Goal: Information Seeking & Learning: Find specific fact

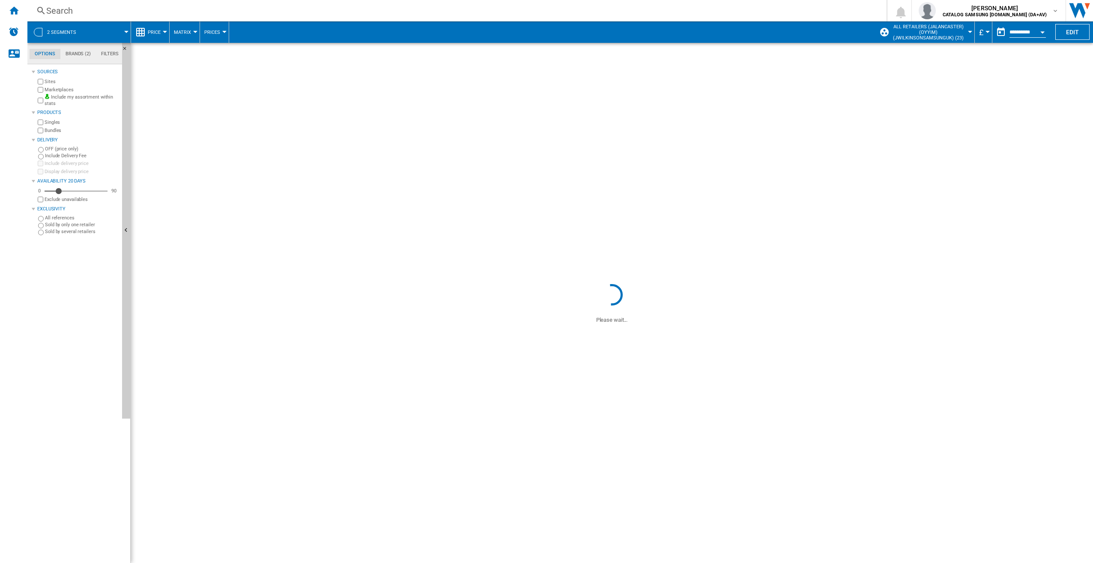
click at [106, 13] on div "Search" at bounding box center [455, 11] width 818 height 12
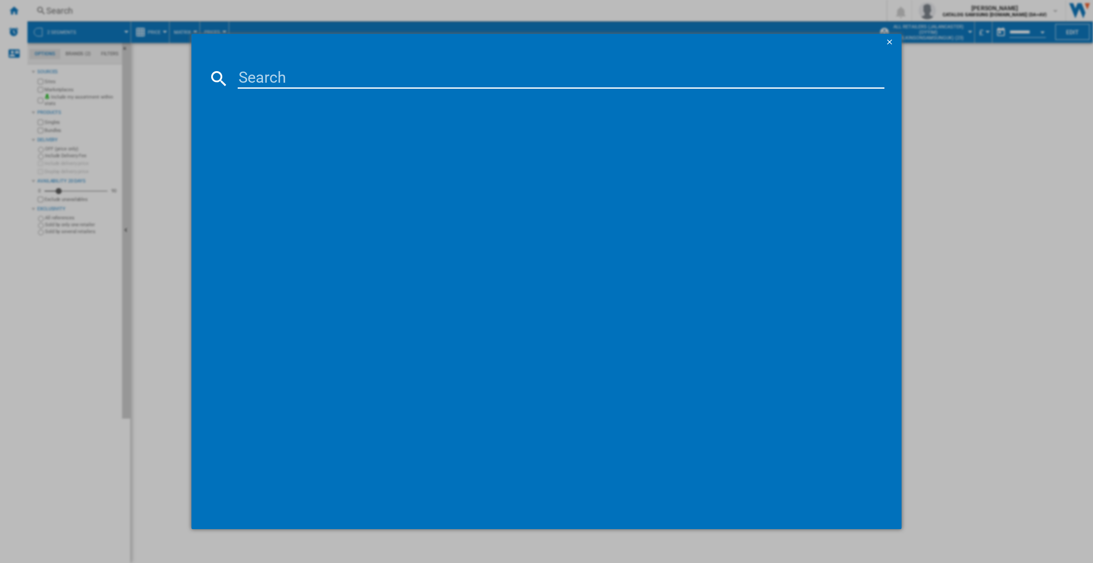
click at [328, 78] on input at bounding box center [561, 78] width 647 height 21
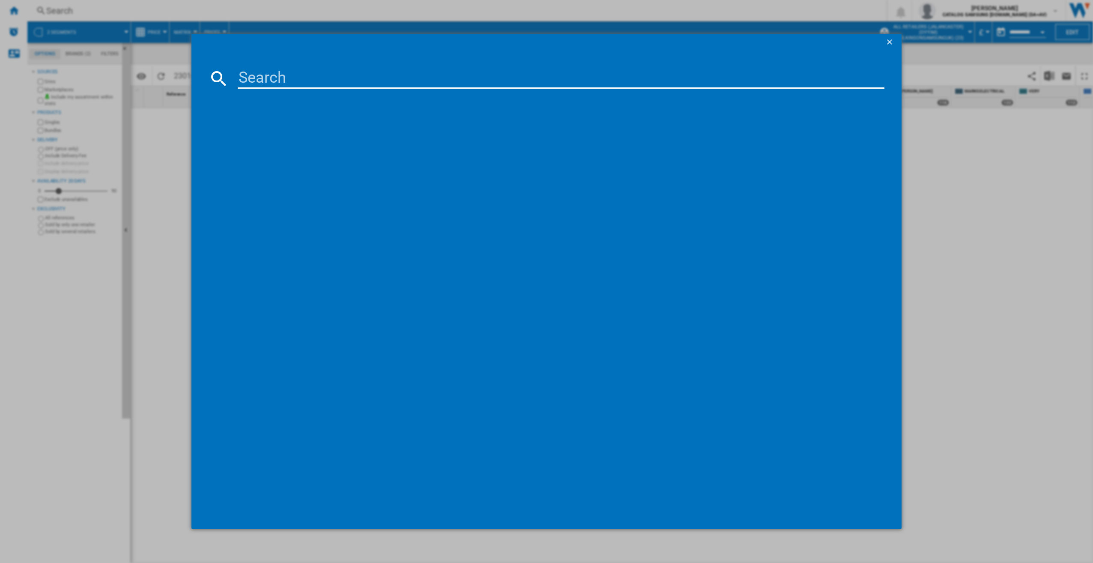
paste input "GSBC40PYPE"
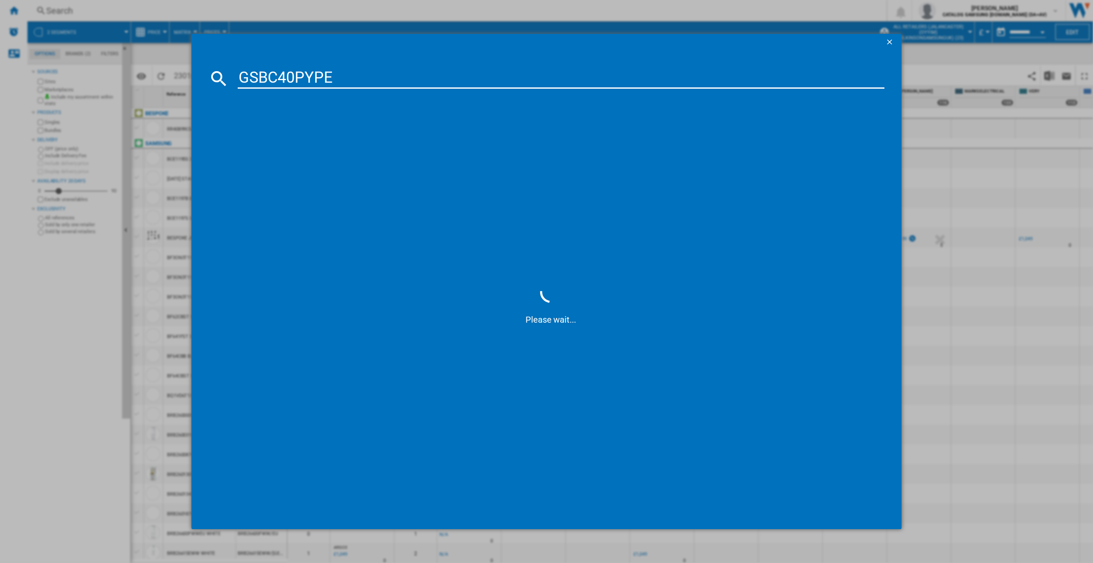
type input "GSBC40PYPE"
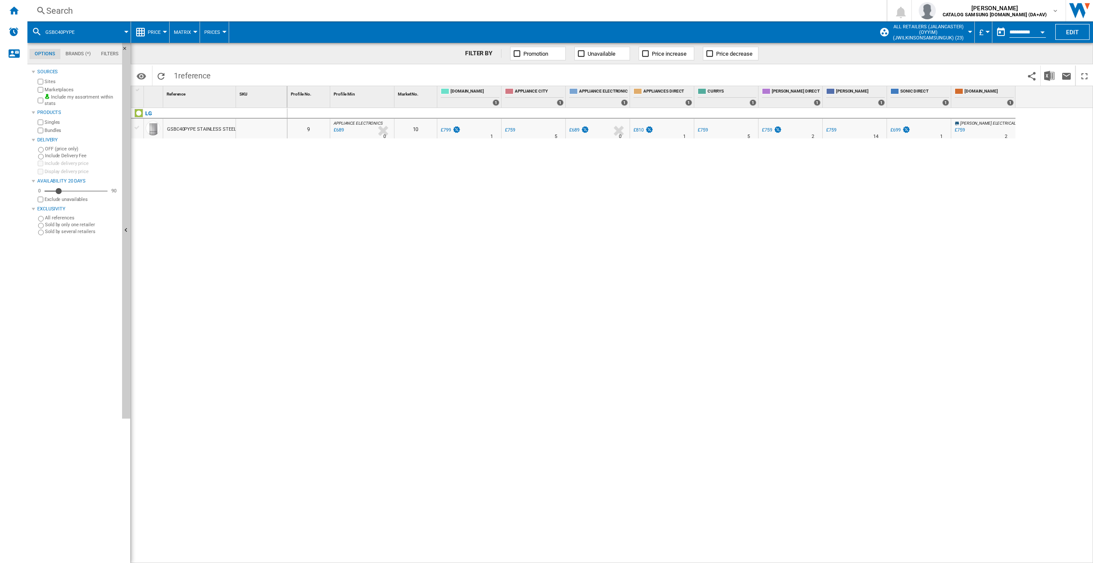
click at [201, 129] on div "GSBC40PYPE STAINLESS STEEL" at bounding box center [201, 130] width 69 height 20
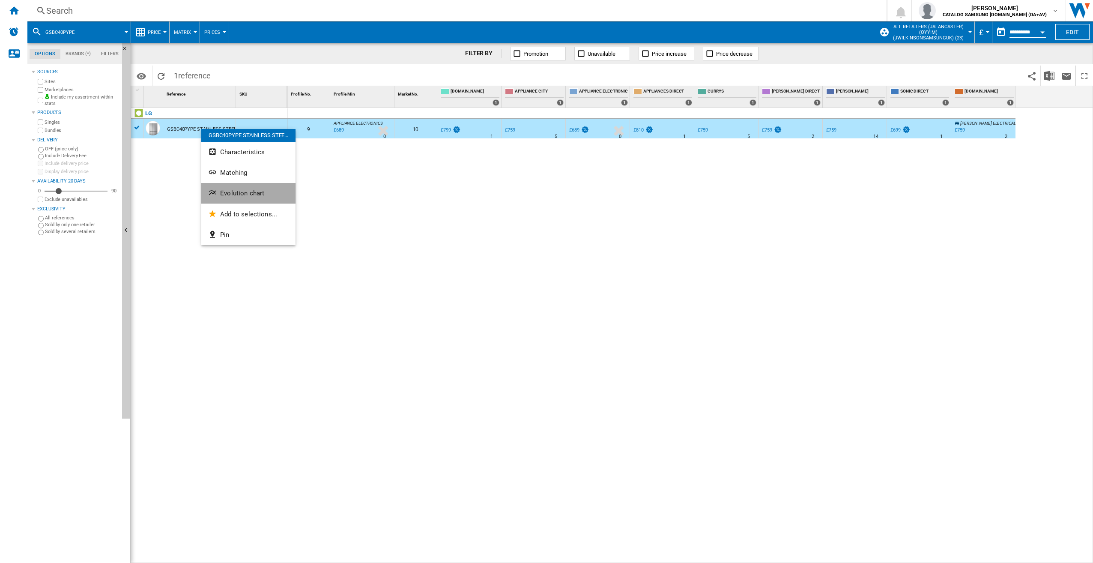
click at [239, 197] on button "Evolution chart" at bounding box center [248, 193] width 94 height 21
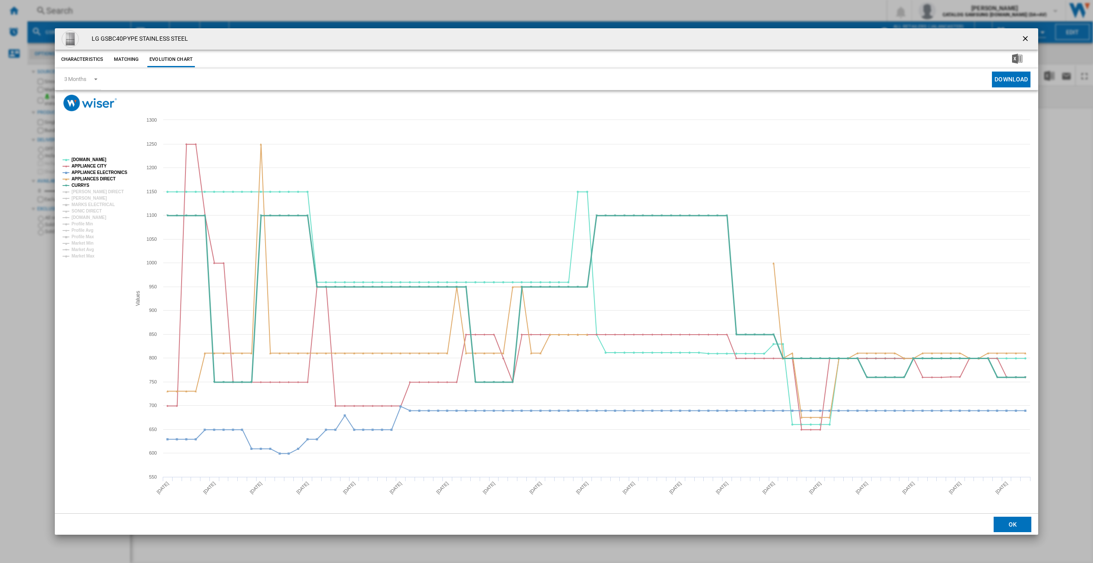
click at [77, 187] on tspan "CURRYS" at bounding box center [81, 185] width 18 height 5
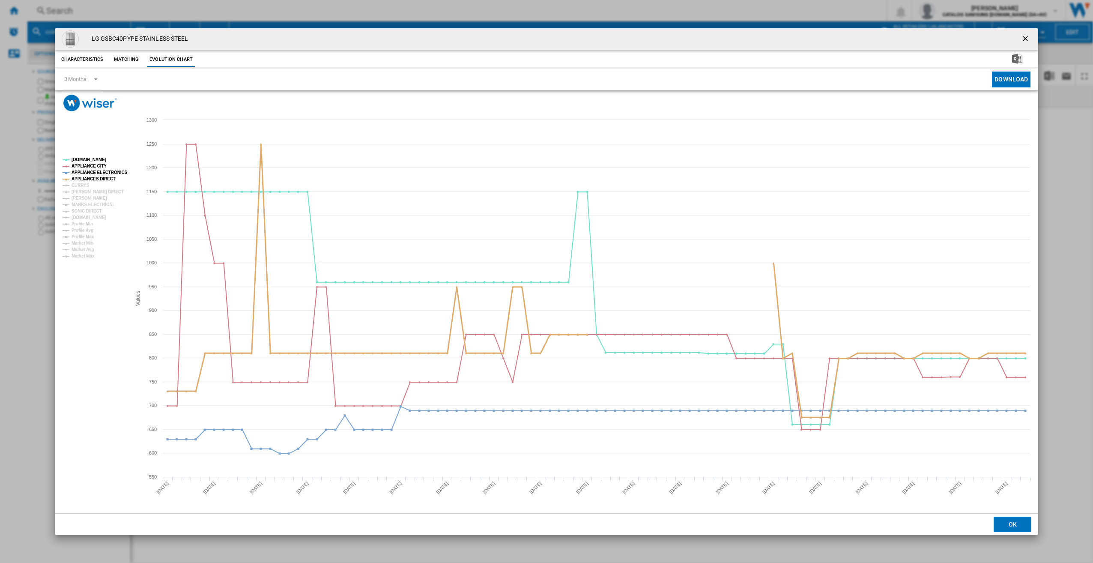
click at [78, 178] on tspan "APPLIANCES DIRECT" at bounding box center [94, 179] width 44 height 5
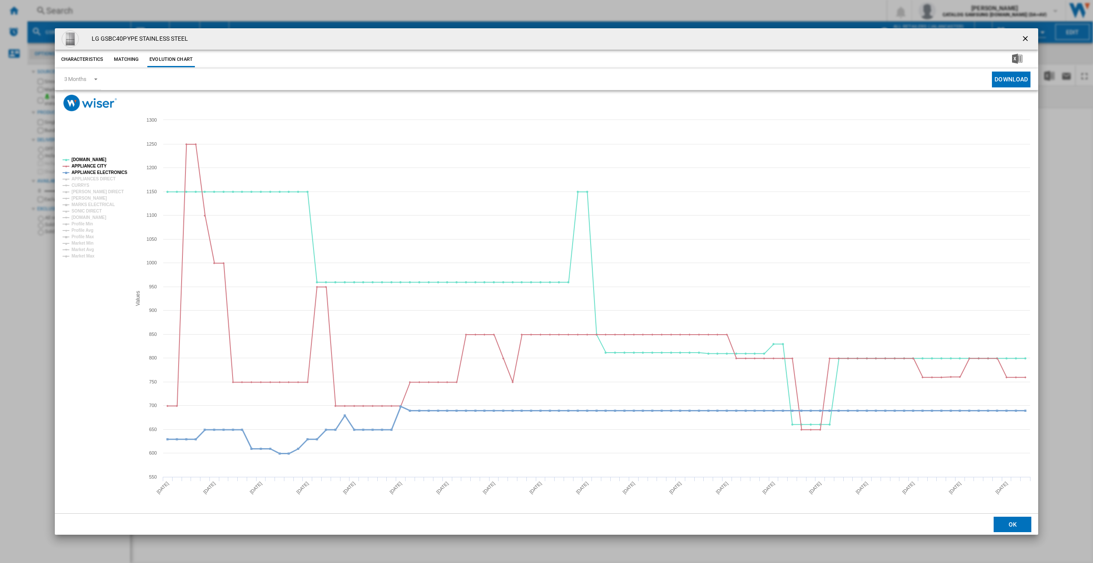
click at [79, 170] on tspan "APPLIANCE ELECTRONICS" at bounding box center [100, 172] width 56 height 5
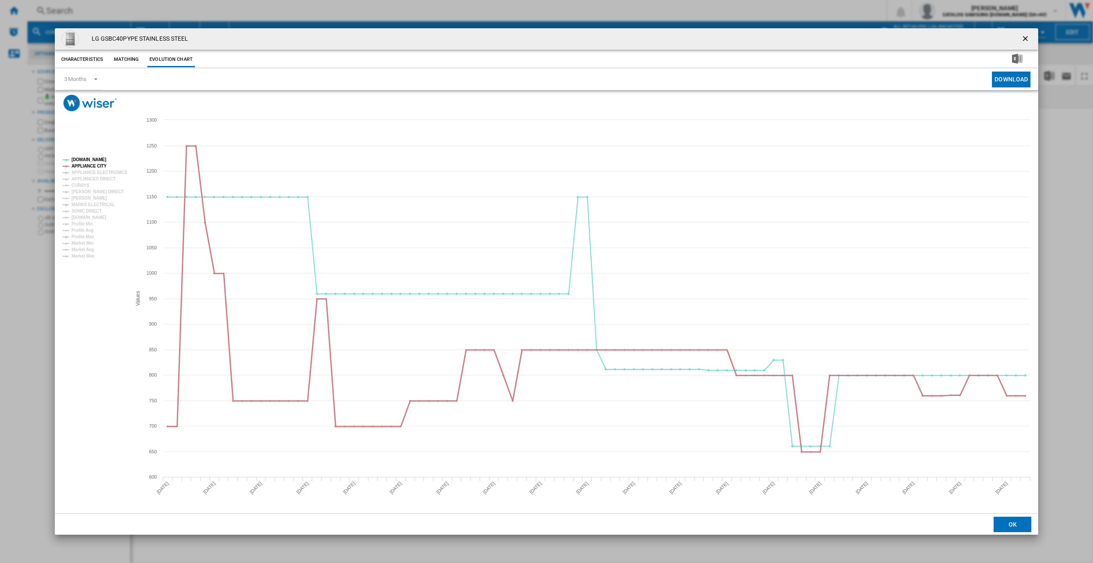
click at [78, 164] on tspan "APPLIANCE CITY" at bounding box center [89, 166] width 35 height 5
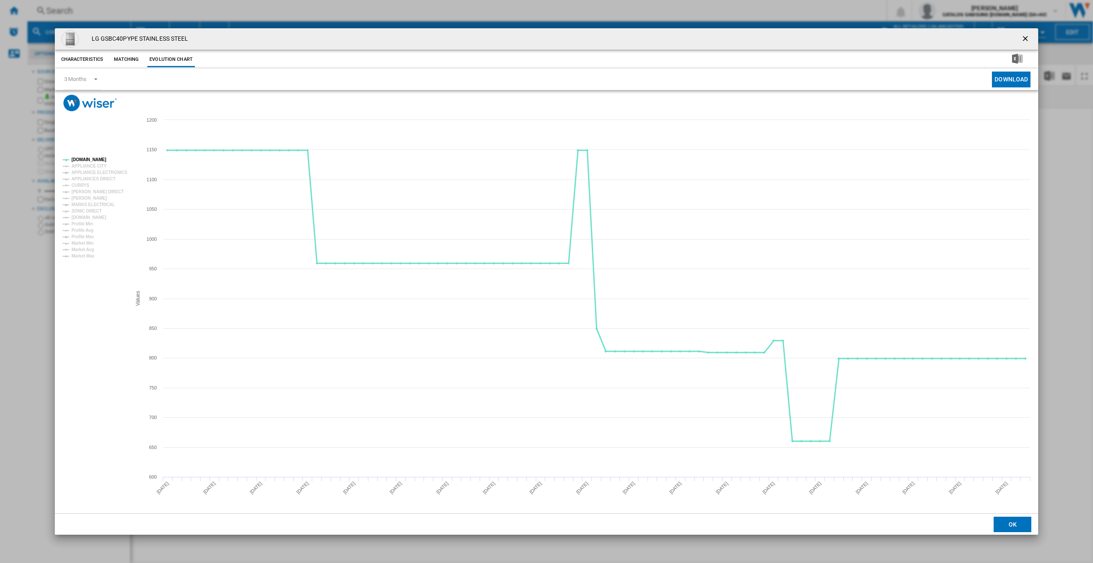
click at [77, 158] on tspan "[DOMAIN_NAME]" at bounding box center [89, 159] width 35 height 5
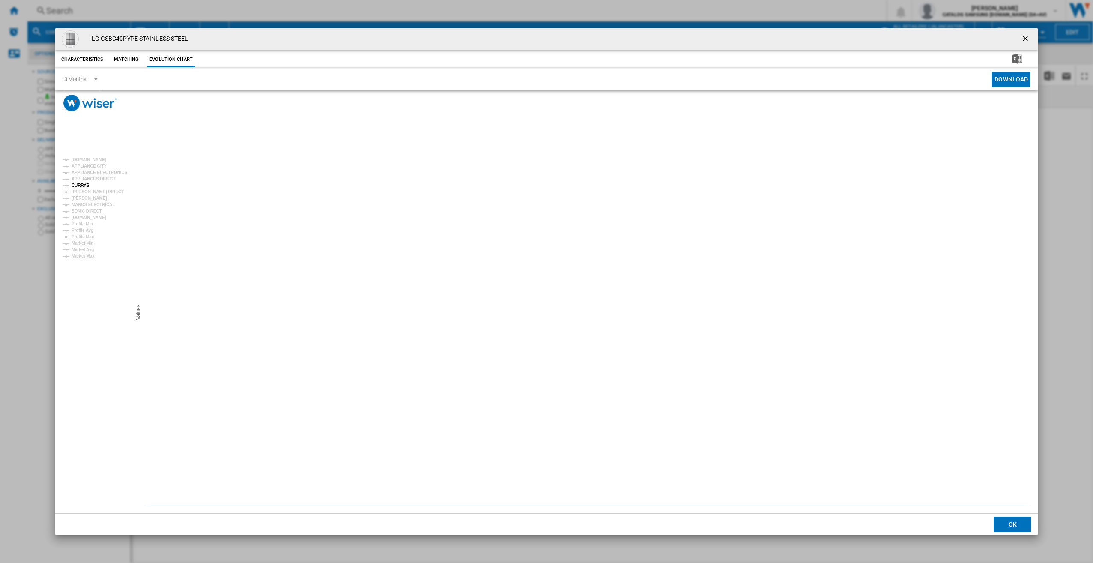
click at [79, 186] on tspan "CURRYS" at bounding box center [81, 185] width 18 height 5
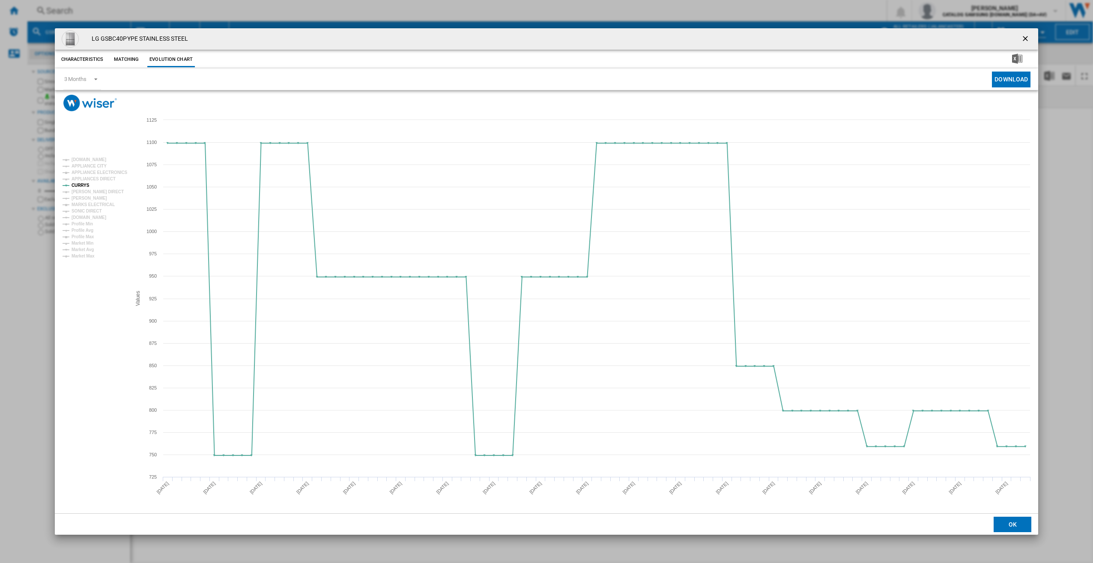
click at [1028, 39] on ng-md-icon "getI18NText('BUTTONS.CLOSE_DIALOG')" at bounding box center [1026, 39] width 10 height 10
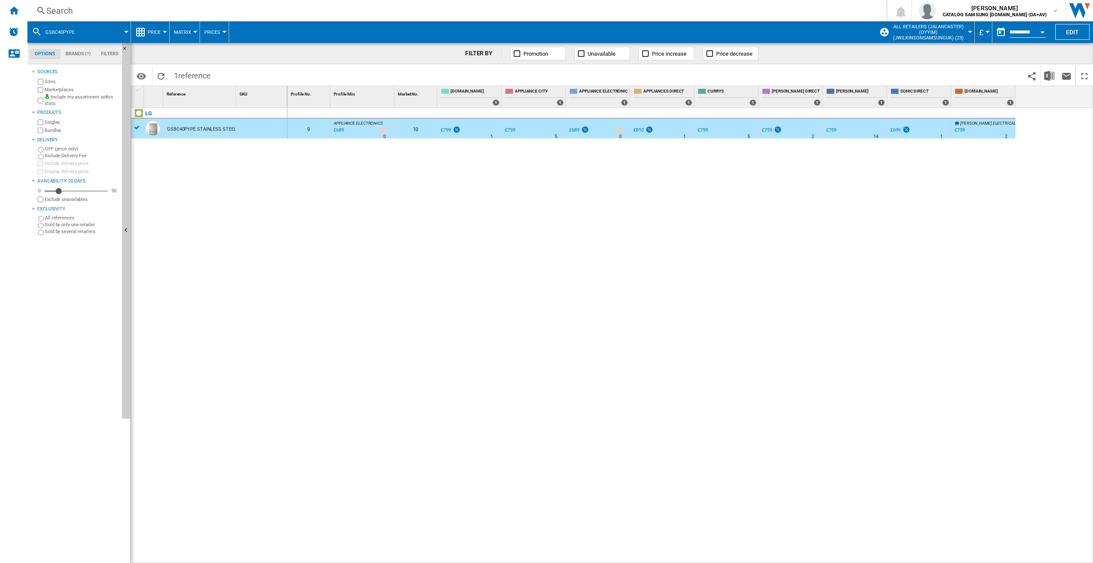
click at [483, 4] on div "Search Search 0 [PERSON_NAME] CATALOG SAMSUNG [DOMAIN_NAME] (DA+AV) CATALOG SAM…" at bounding box center [560, 10] width 1066 height 21
click at [300, 12] on div "Search" at bounding box center [455, 11] width 818 height 12
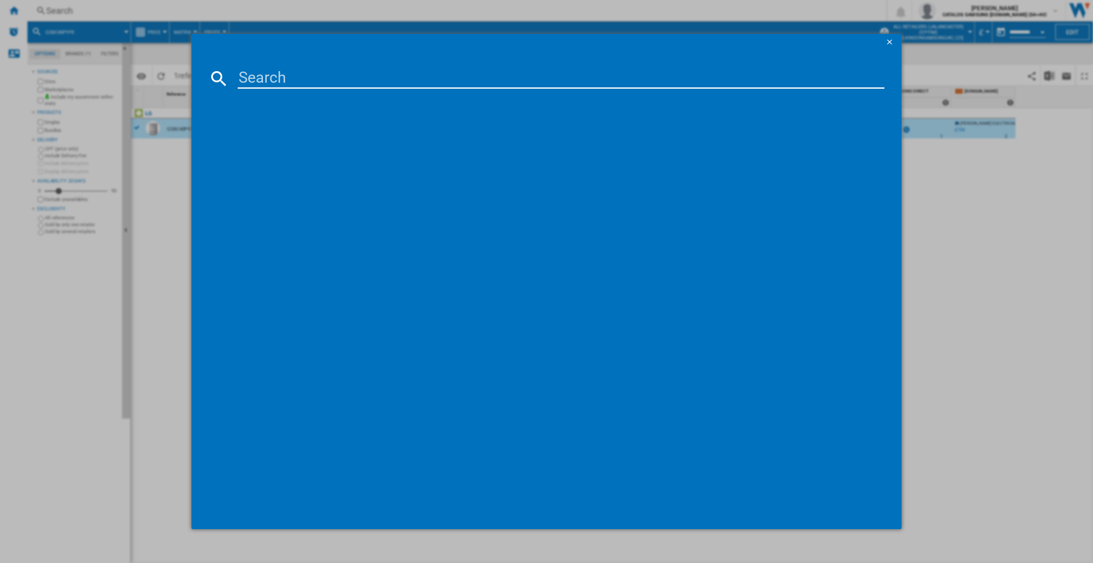
click at [389, 84] on input at bounding box center [561, 78] width 647 height 21
type input "GSLC41PYPE"
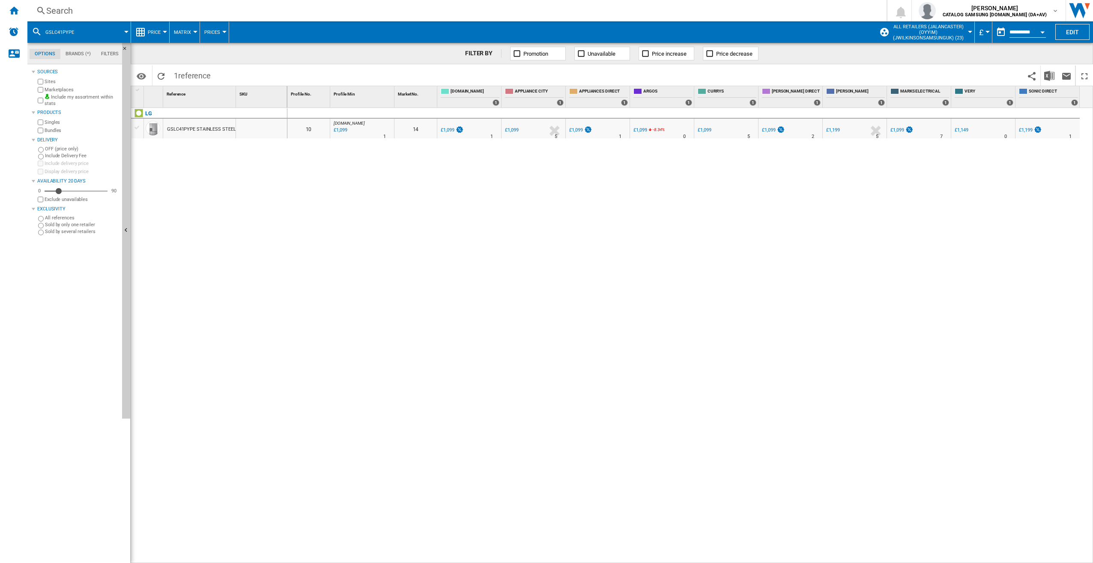
click at [225, 124] on div "GSLC41PYPE STAINLESS STEEL" at bounding box center [201, 130] width 69 height 20
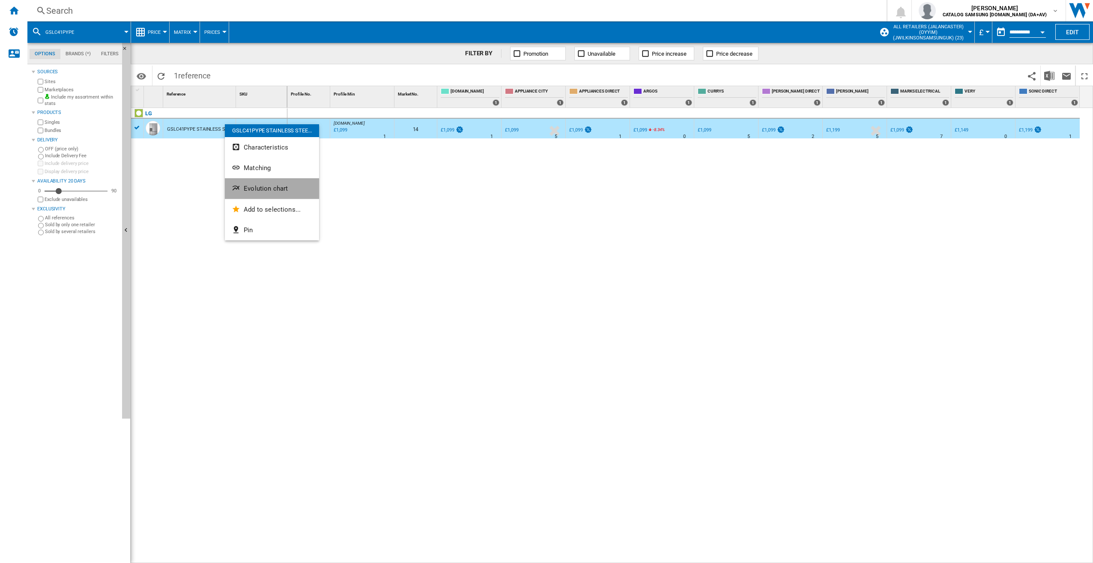
click at [280, 187] on span "Evolution chart" at bounding box center [266, 189] width 44 height 8
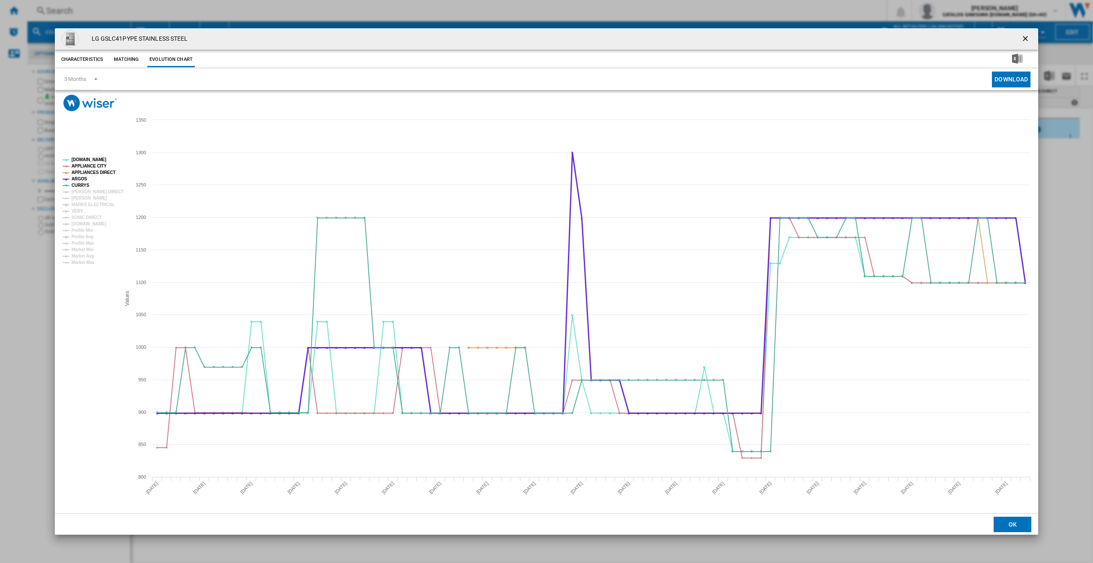
click at [84, 180] on tspan "ARGOS" at bounding box center [80, 179] width 16 height 5
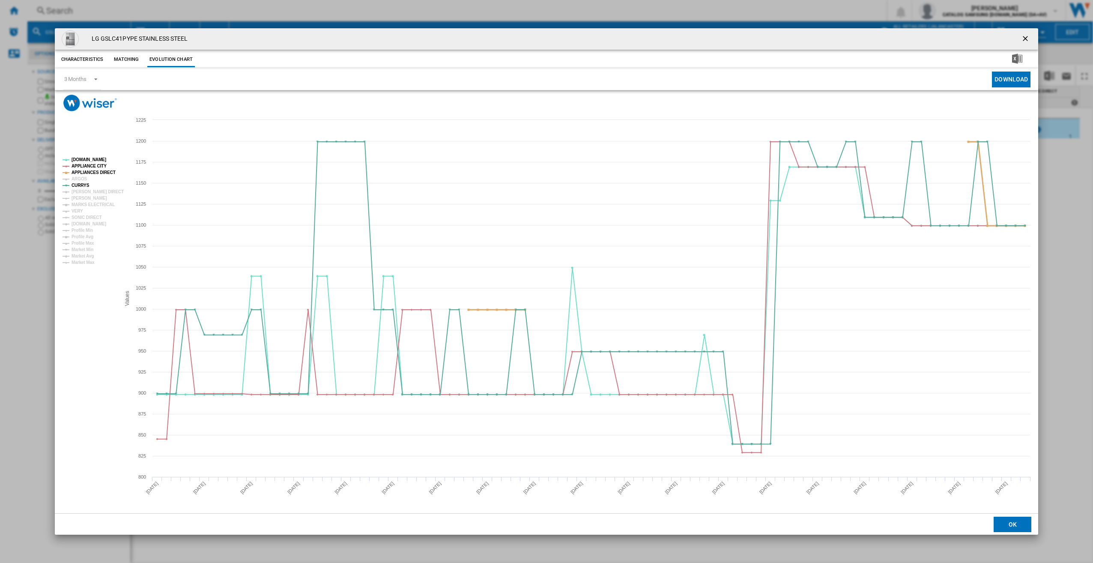
click at [85, 172] on tspan "APPLIANCES DIRECT" at bounding box center [94, 172] width 44 height 5
click at [85, 165] on tspan "APPLIANCE CITY" at bounding box center [89, 166] width 35 height 5
click at [84, 159] on tspan "[DOMAIN_NAME]" at bounding box center [89, 159] width 35 height 5
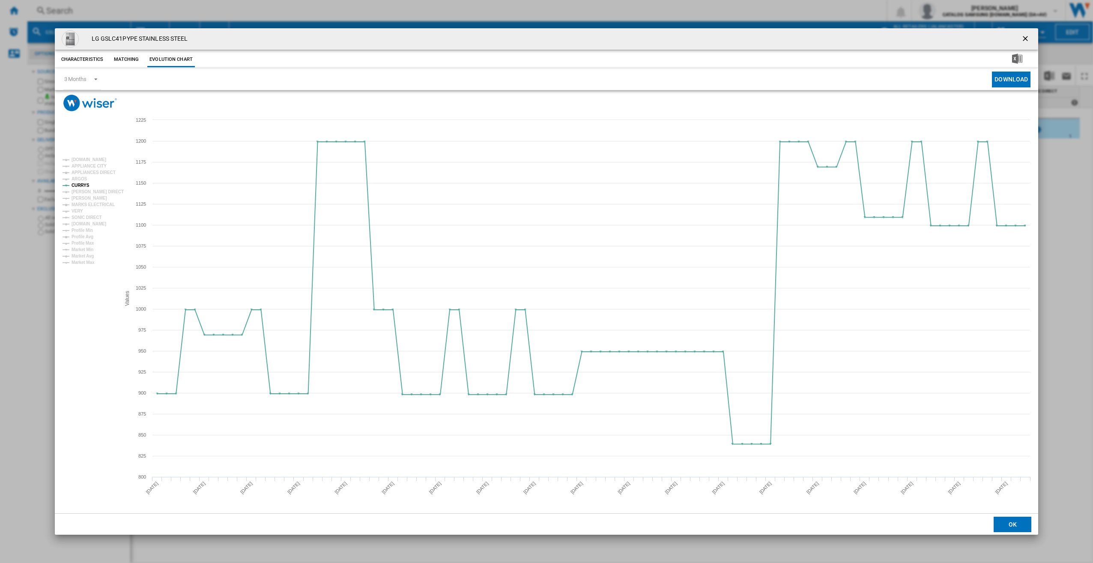
drag, startPoint x: 1027, startPoint y: 35, endPoint x: 904, endPoint y: 38, distance: 123.4
click at [1027, 35] on ng-md-icon "getI18NText('BUTTONS.CLOSE_DIALOG')" at bounding box center [1026, 39] width 10 height 10
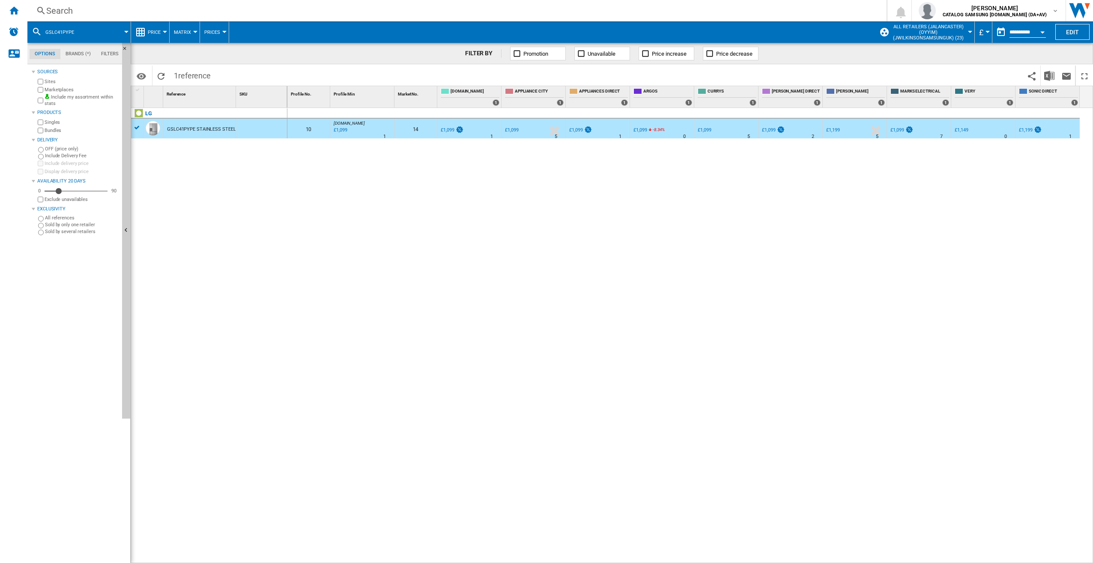
click at [383, 3] on div "Search Search 0 [PERSON_NAME] CATALOG SAMSUNG [DOMAIN_NAME] (DA+AV) CATALOG SAM…" at bounding box center [560, 10] width 1066 height 21
click at [389, 11] on div "Search" at bounding box center [455, 11] width 818 height 12
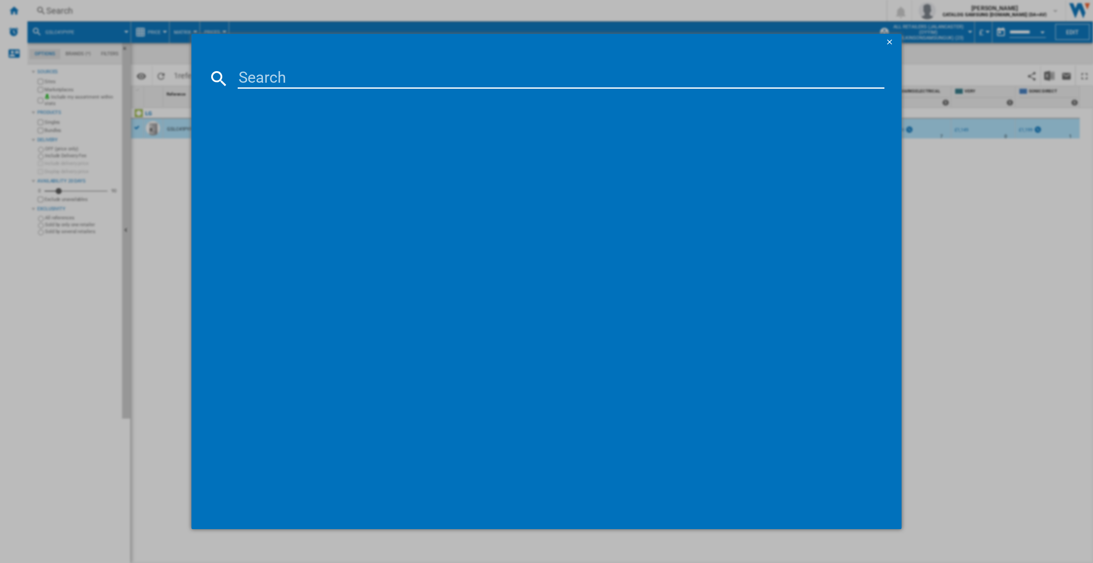
click at [422, 75] on input at bounding box center [561, 78] width 647 height 21
type input "GSLV70PZTD"
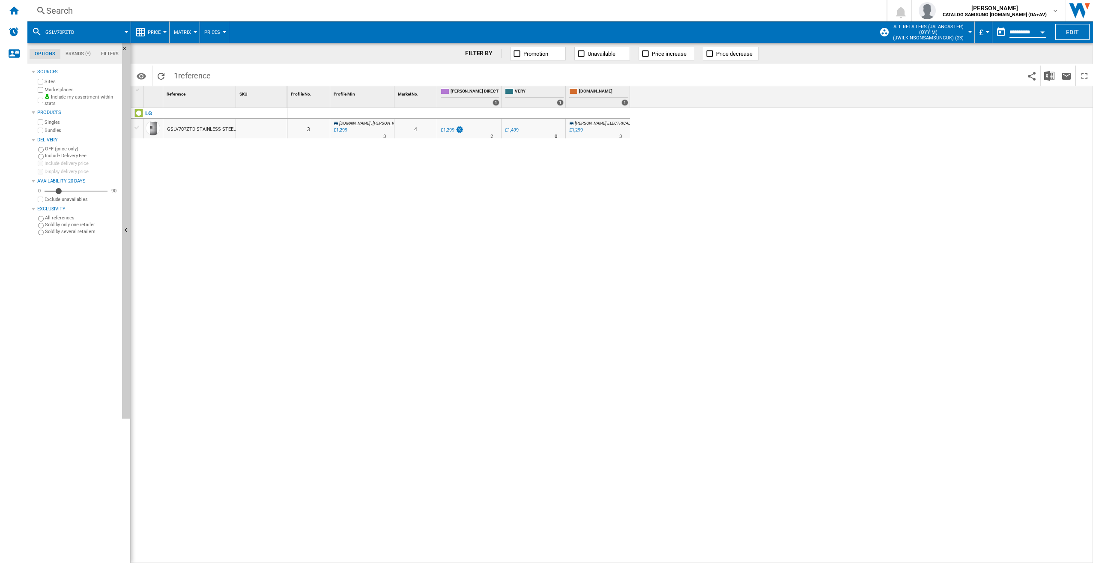
click at [211, 135] on div "GSLV70PZTD STAINLESS STEEL" at bounding box center [201, 130] width 69 height 20
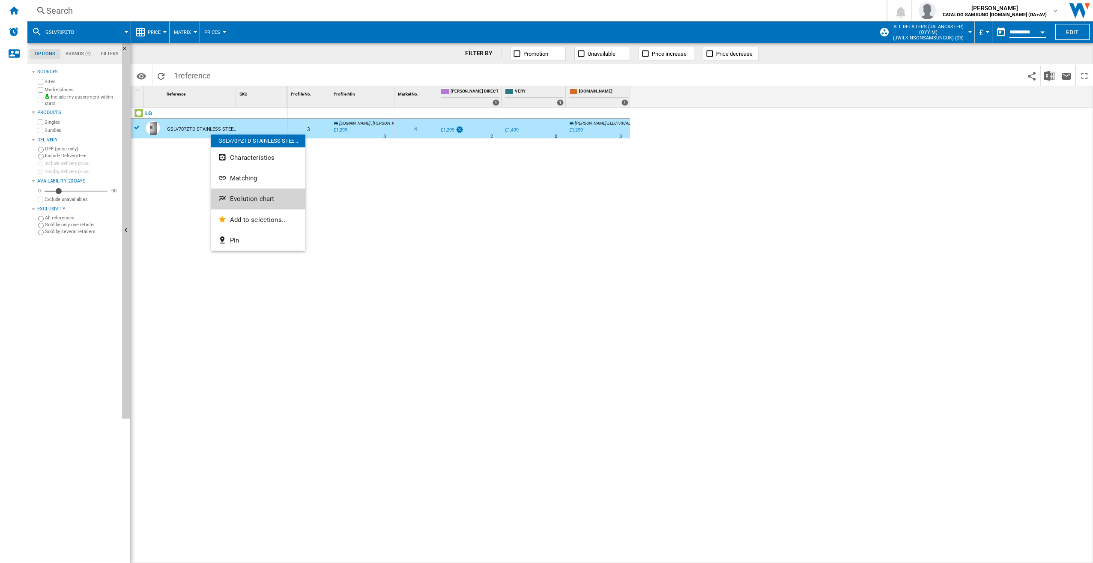
click at [229, 194] on button "Evolution chart" at bounding box center [258, 199] width 94 height 21
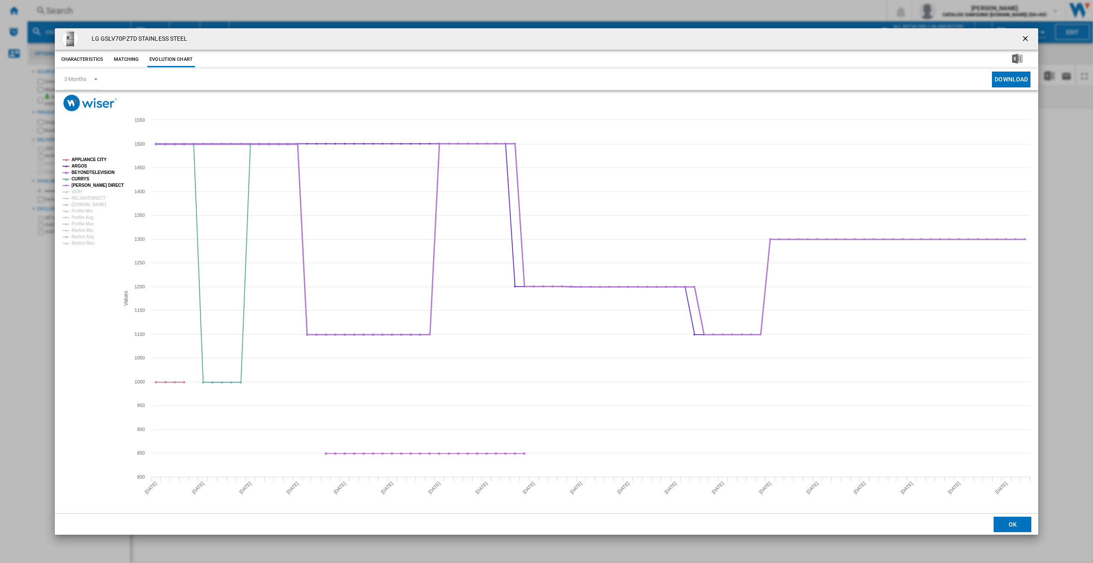
click at [83, 185] on tspan "[PERSON_NAME] DIRECT" at bounding box center [98, 185] width 52 height 5
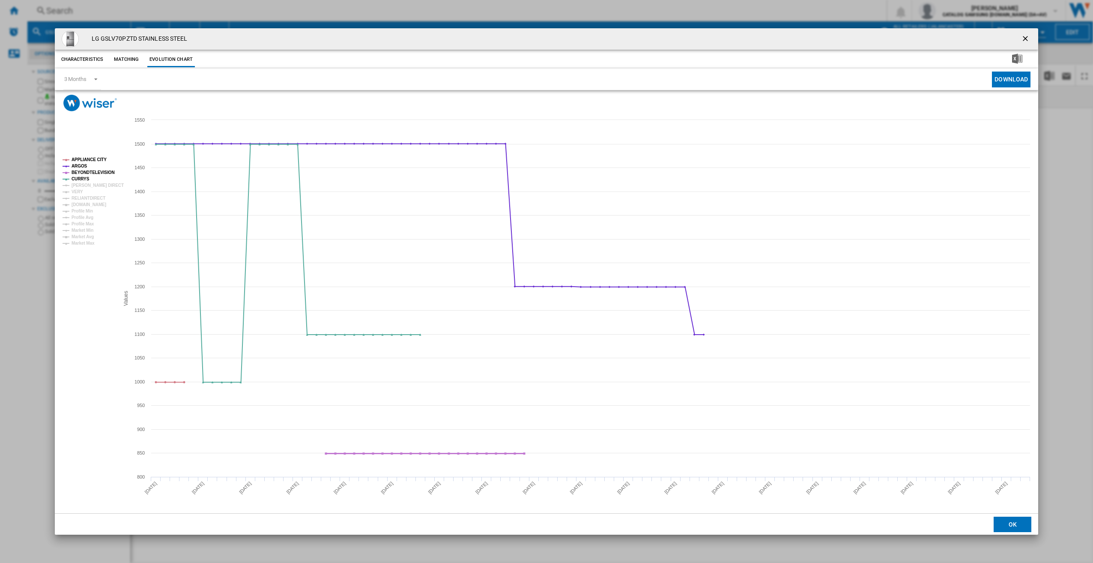
click at [84, 171] on tspan "BEYONDTELEVISION" at bounding box center [93, 172] width 43 height 5
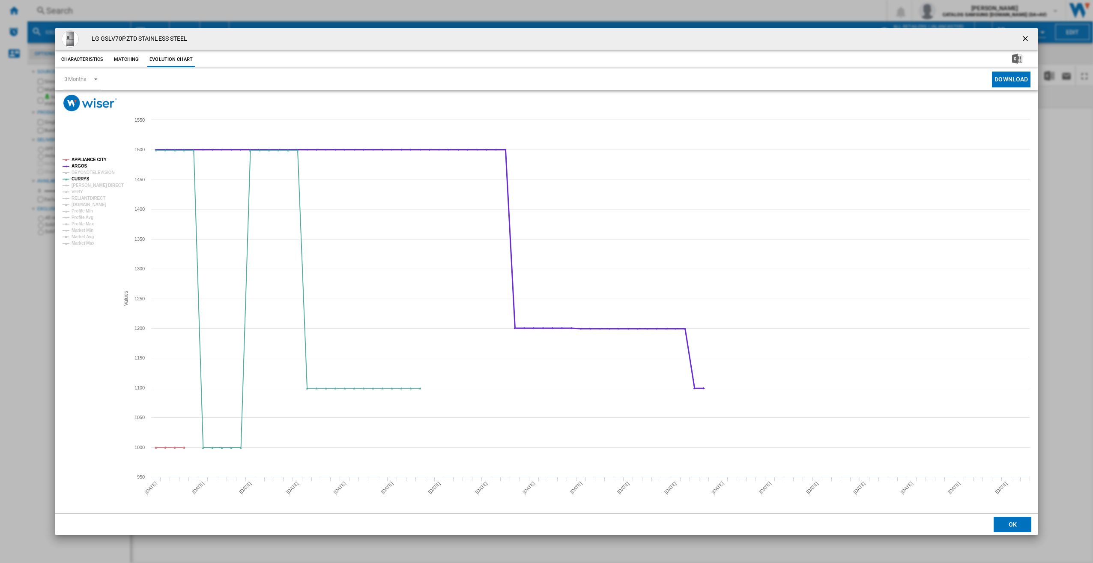
click at [83, 165] on tspan "ARGOS" at bounding box center [80, 166] width 16 height 5
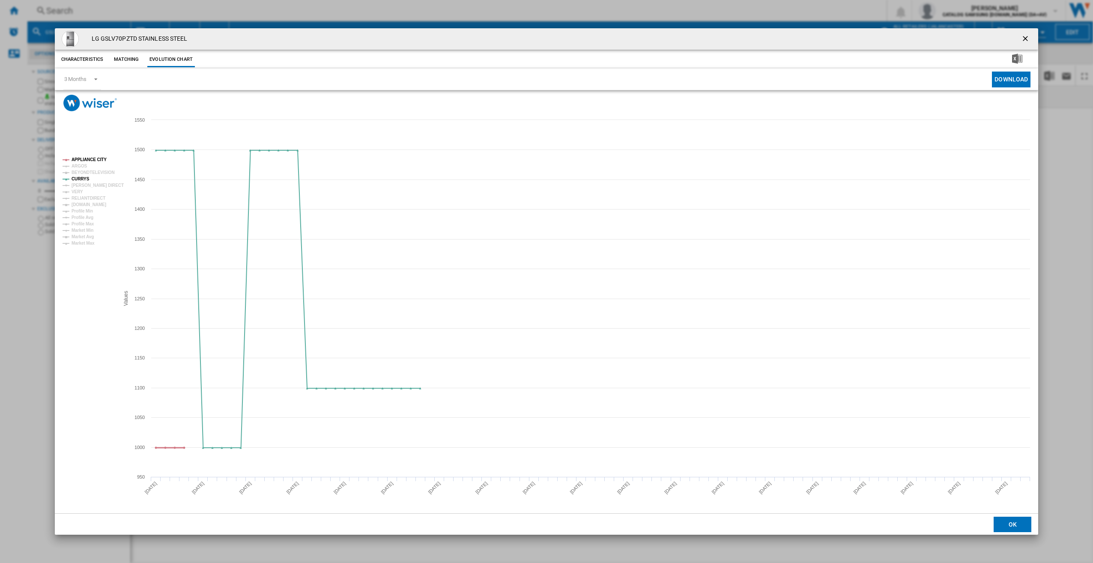
click at [83, 157] on tspan "APPLIANCE CITY" at bounding box center [89, 159] width 35 height 5
click at [76, 190] on tspan "VERY" at bounding box center [78, 191] width 12 height 5
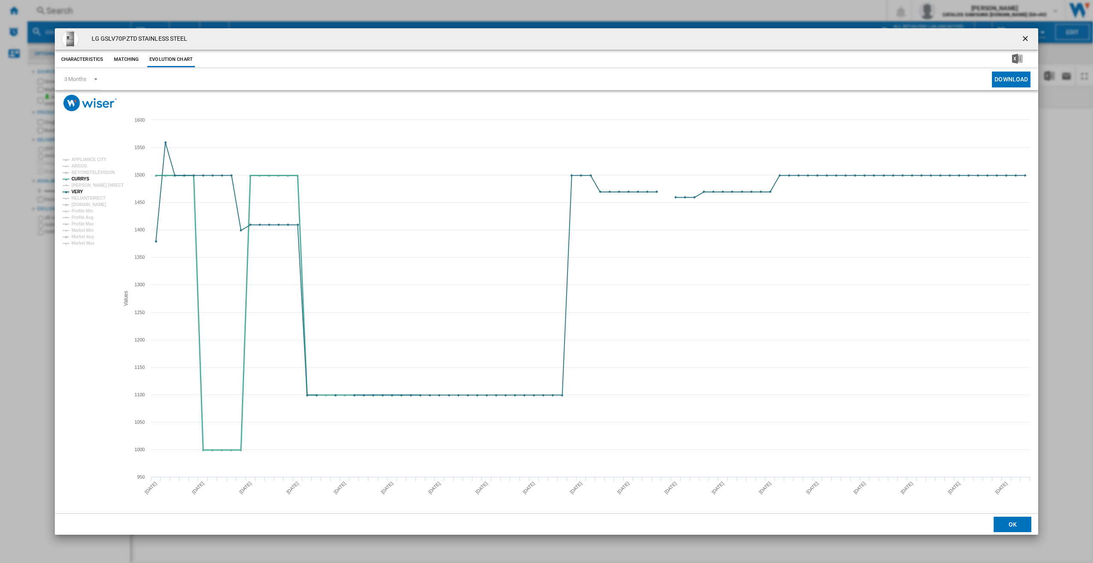
click at [82, 177] on tspan "CURRYS" at bounding box center [81, 179] width 18 height 5
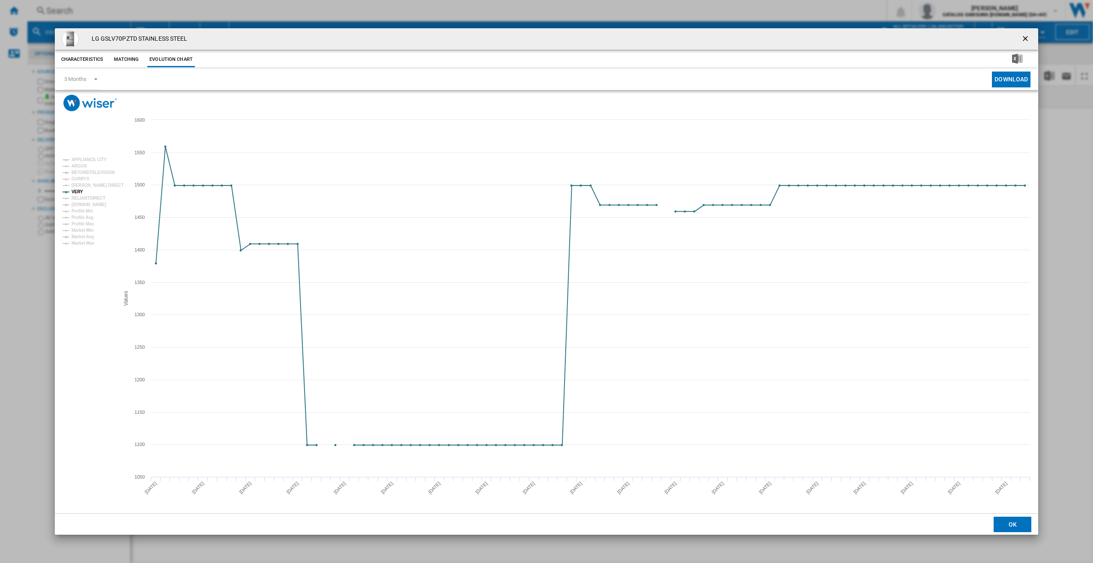
click at [1027, 36] on ng-md-icon "getI18NText('BUTTONS.CLOSE_DIALOG')" at bounding box center [1026, 39] width 10 height 10
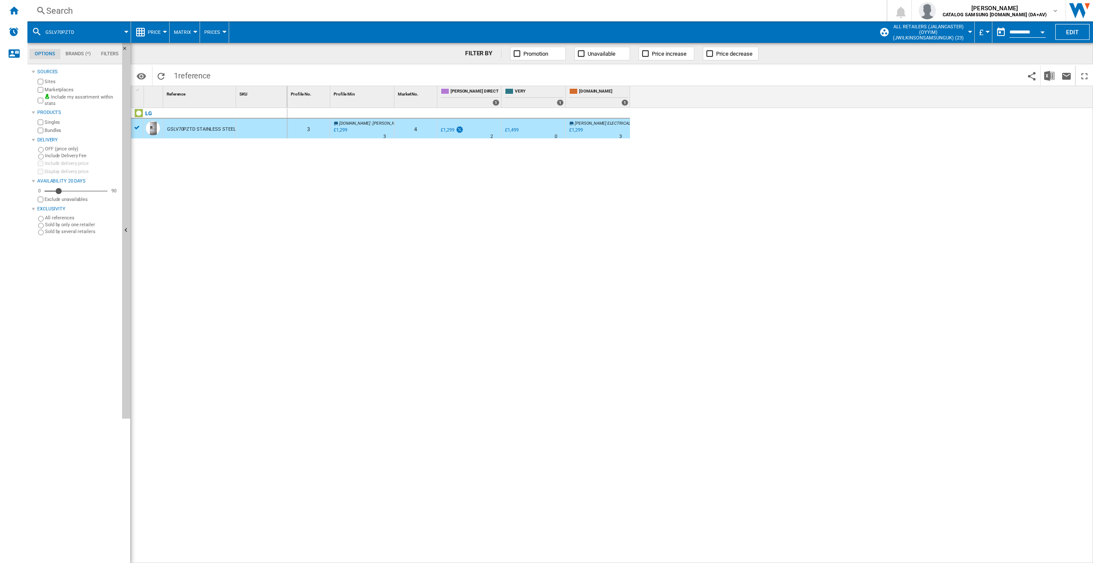
click at [108, 3] on div "Search Search 0 [PERSON_NAME] CATALOG SAMSUNG [DOMAIN_NAME] (DA+AV) CATALOG SAM…" at bounding box center [560, 10] width 1066 height 21
click at [72, 11] on div "Search" at bounding box center [455, 11] width 818 height 12
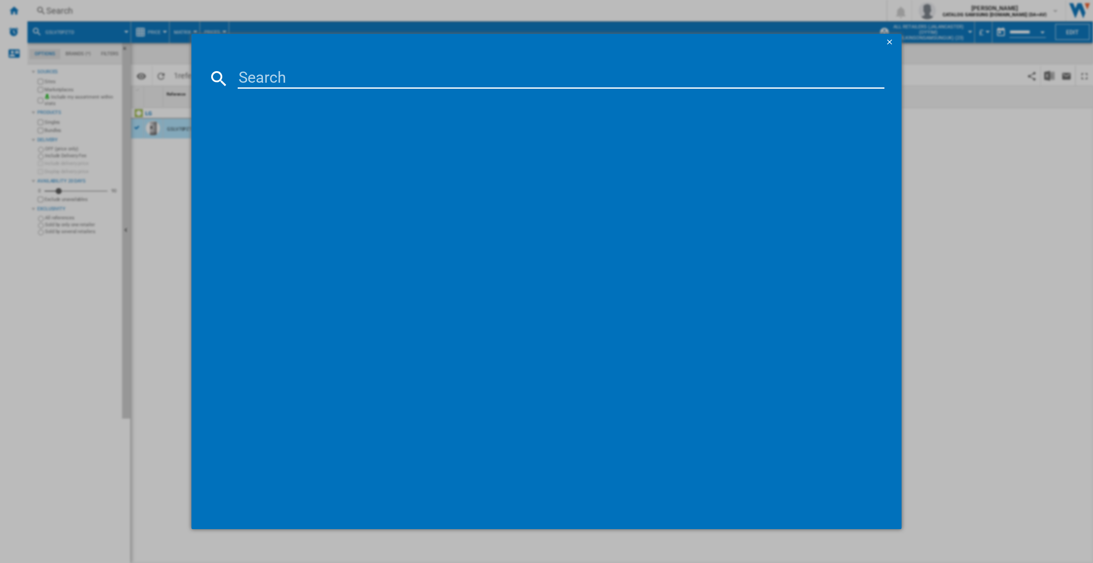
click at [260, 73] on input at bounding box center [561, 78] width 647 height 21
type input "GSLE81BSBC"
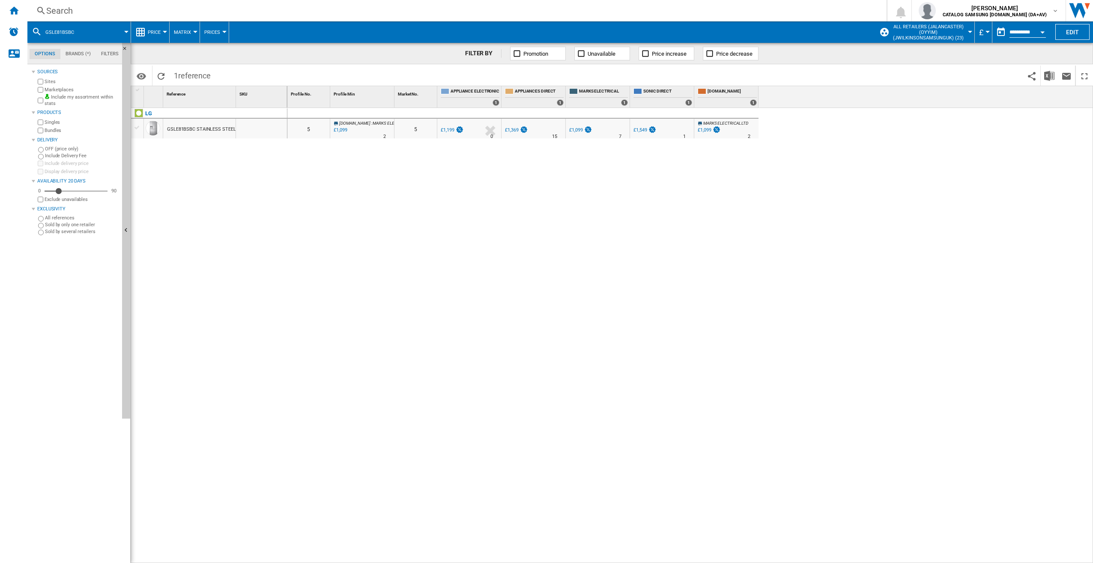
click at [201, 129] on div "GSLE81BSBC STAINLESS STEEL" at bounding box center [201, 130] width 69 height 20
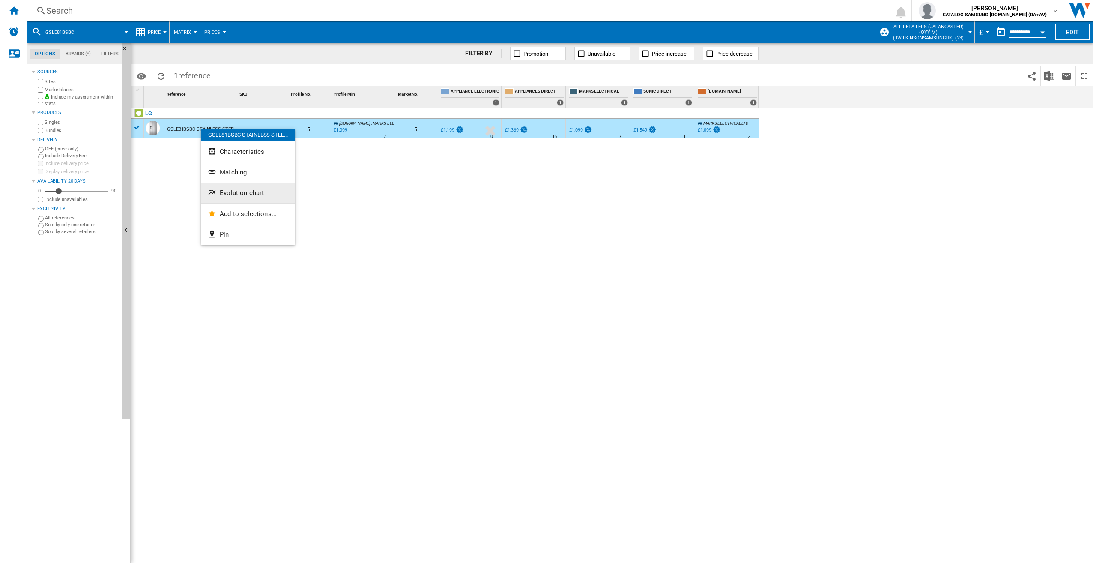
click at [256, 193] on span "Evolution chart" at bounding box center [242, 193] width 44 height 8
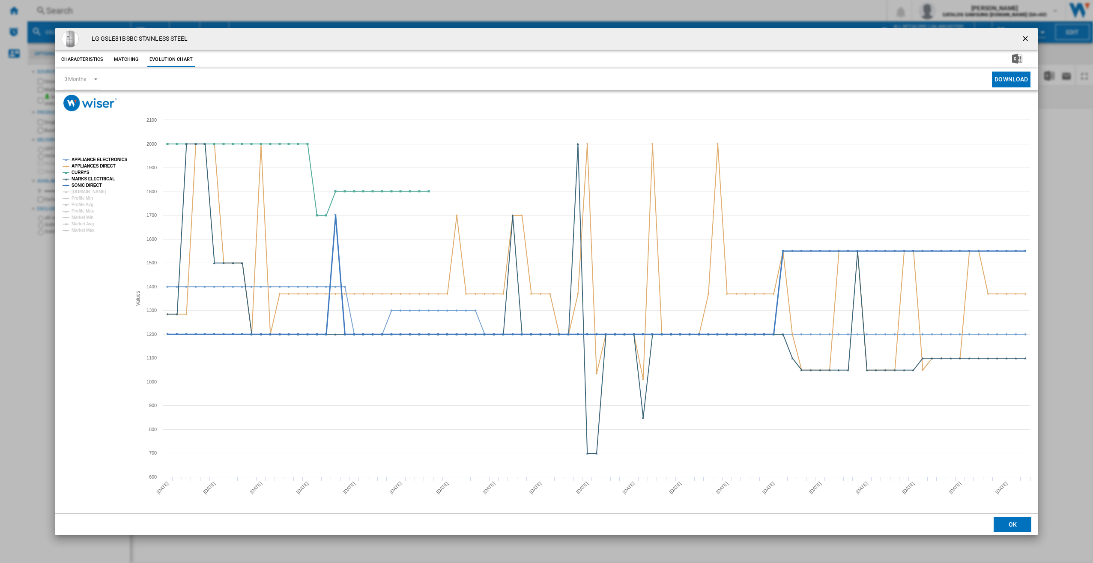
click at [98, 184] on tspan "SONIC DIRECT" at bounding box center [87, 185] width 30 height 5
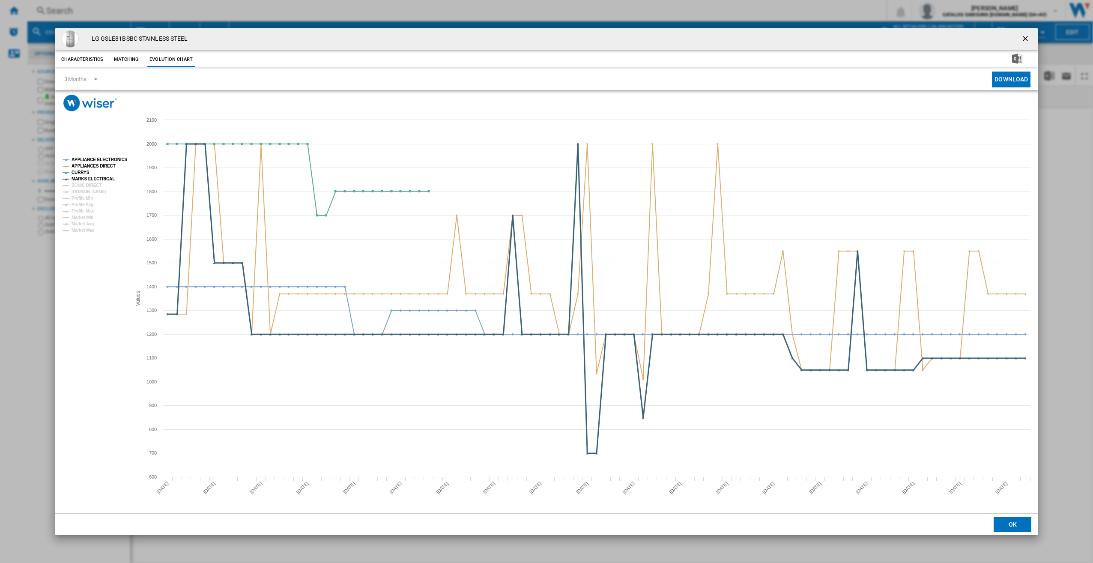
click at [95, 180] on tspan "MARKS ELECTRICAL" at bounding box center [93, 179] width 43 height 5
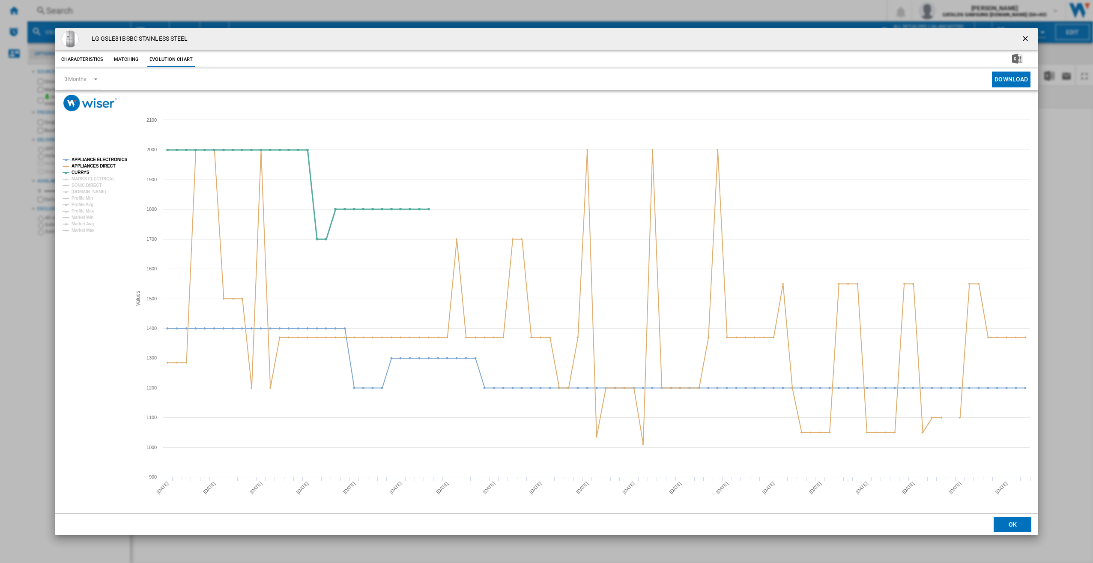
click at [84, 170] on tspan "CURRYS" at bounding box center [81, 172] width 18 height 5
click at [78, 170] on tspan "CURRYS" at bounding box center [81, 172] width 18 height 5
click at [81, 164] on tspan "APPLIANCES DIRECT" at bounding box center [94, 166] width 44 height 5
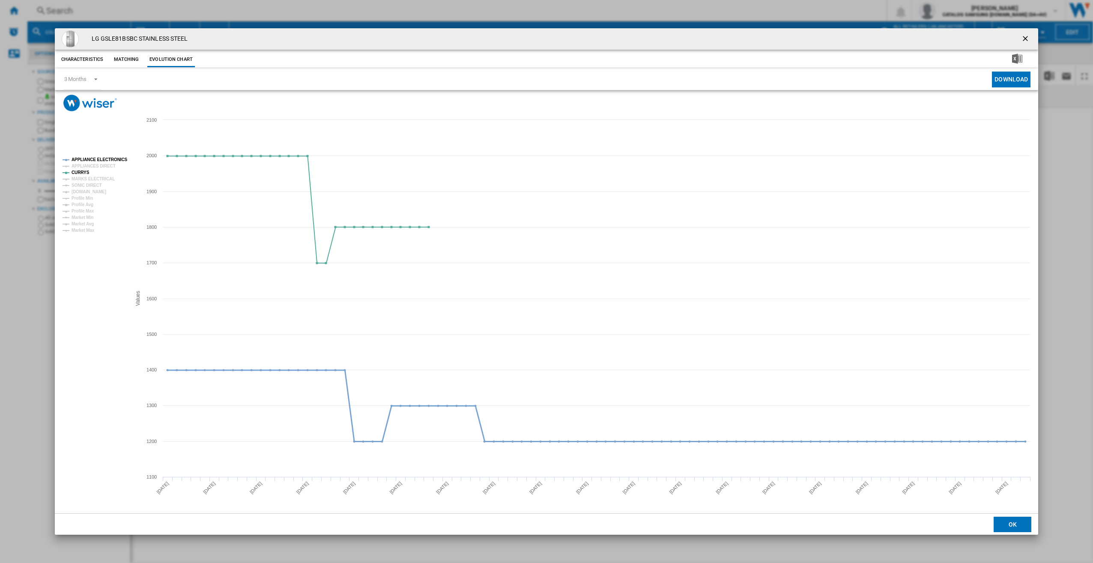
click at [84, 158] on tspan "APPLIANCE ELECTRONICS" at bounding box center [100, 159] width 56 height 5
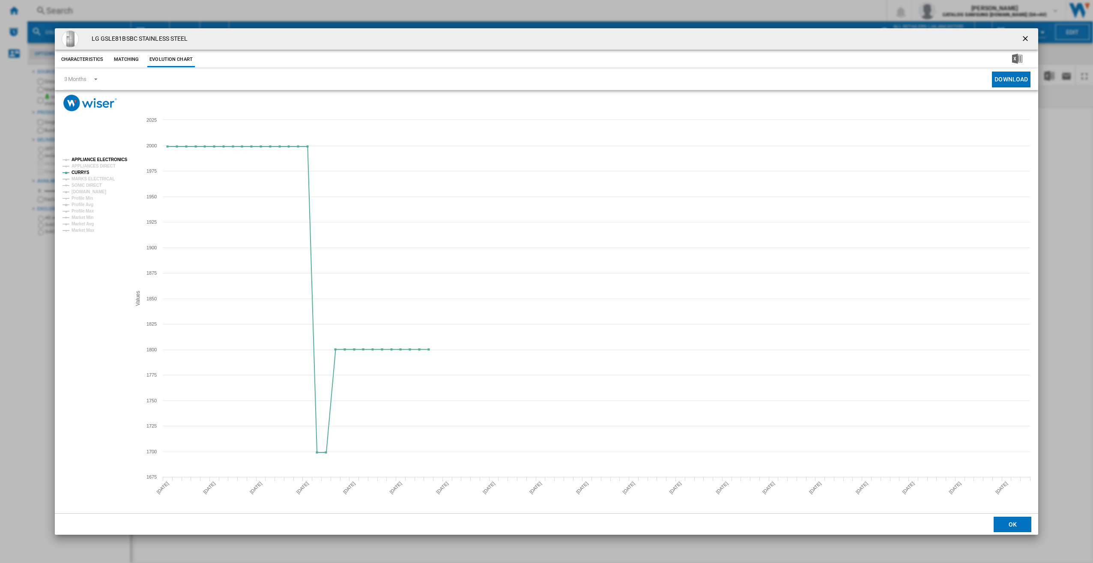
click at [79, 159] on tspan "APPLIANCE ELECTRONICS" at bounding box center [100, 159] width 56 height 5
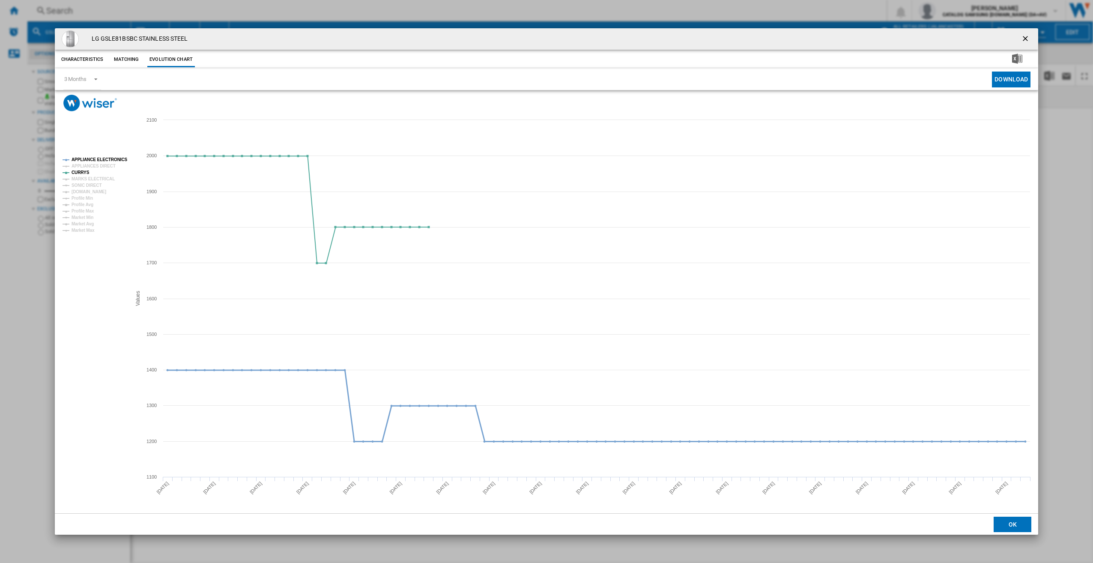
click at [82, 158] on tspan "APPLIANCE ELECTRONICS" at bounding box center [100, 159] width 56 height 5
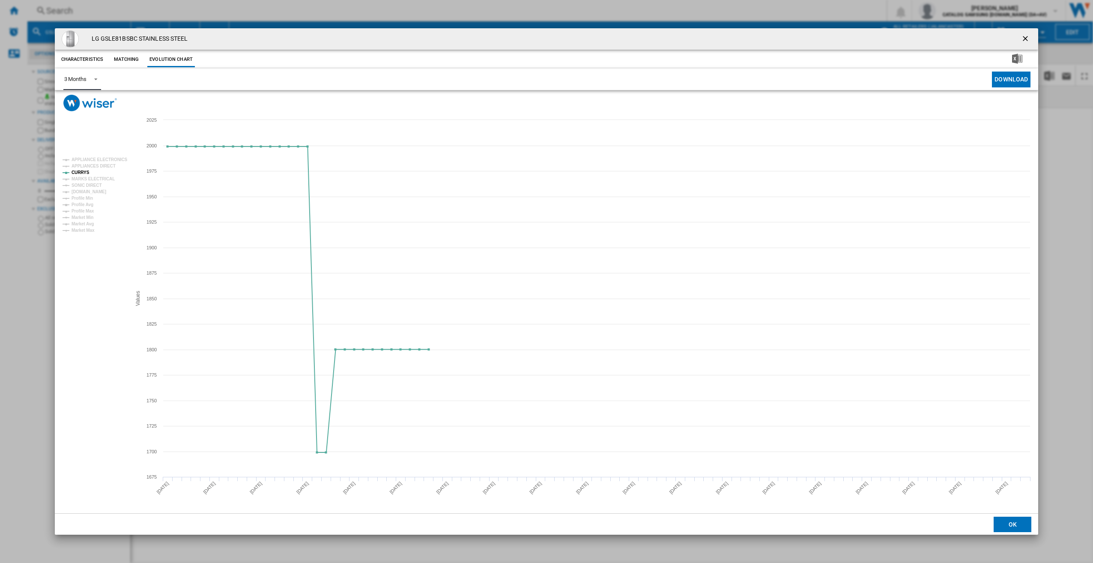
click at [74, 75] on md-select-value "3 Months" at bounding box center [82, 79] width 38 height 21
click at [77, 99] on div "6 Months" at bounding box center [75, 100] width 22 height 8
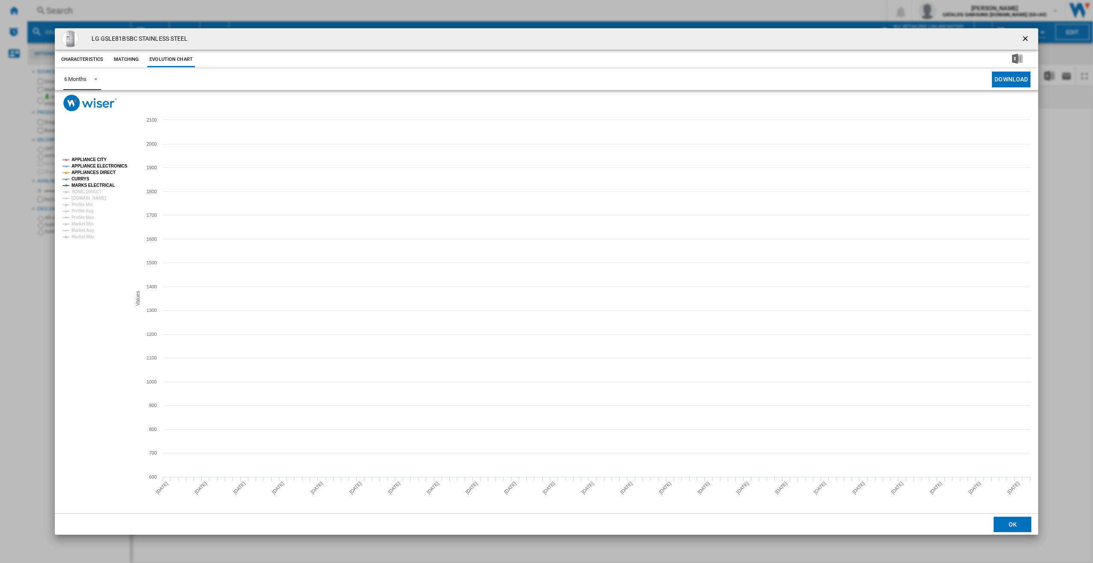
click at [76, 186] on tspan "MARKS ELECTRICAL" at bounding box center [93, 185] width 43 height 5
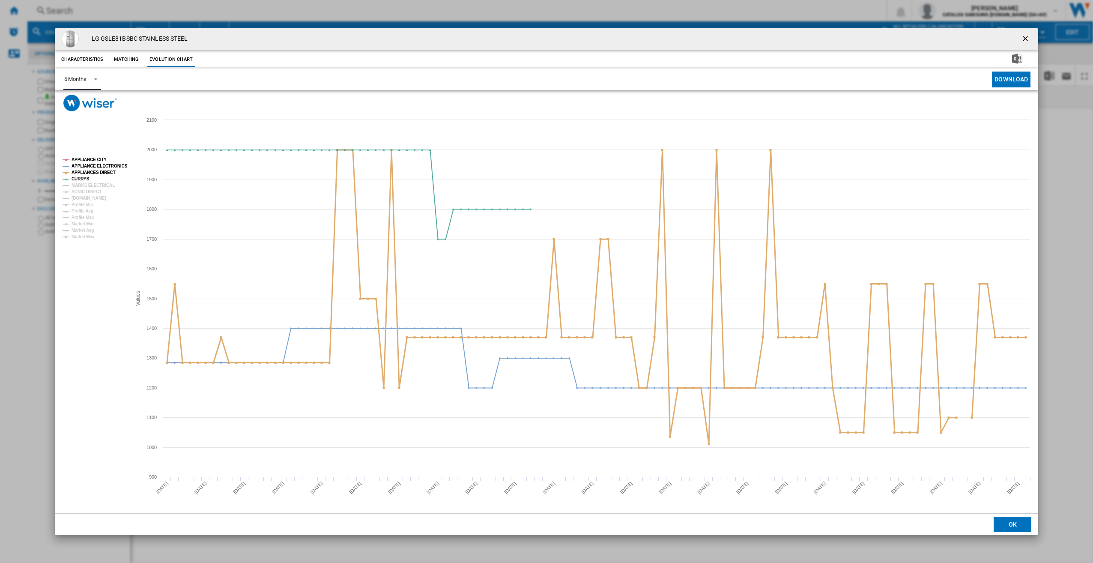
click at [78, 170] on tspan "APPLIANCES DIRECT" at bounding box center [94, 172] width 44 height 5
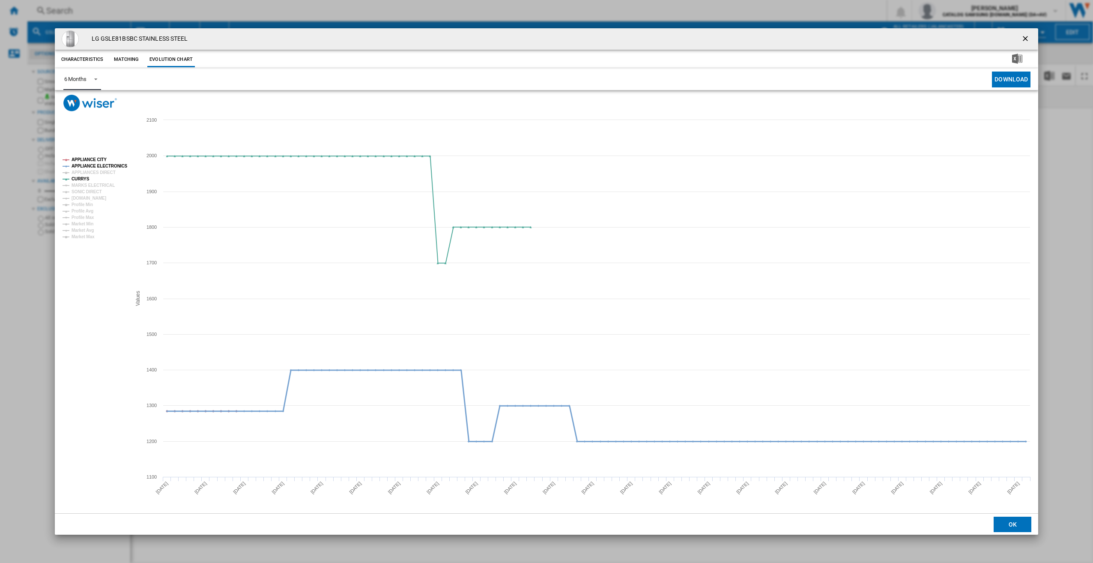
click at [79, 166] on tspan "APPLIANCE ELECTRONICS" at bounding box center [100, 166] width 56 height 5
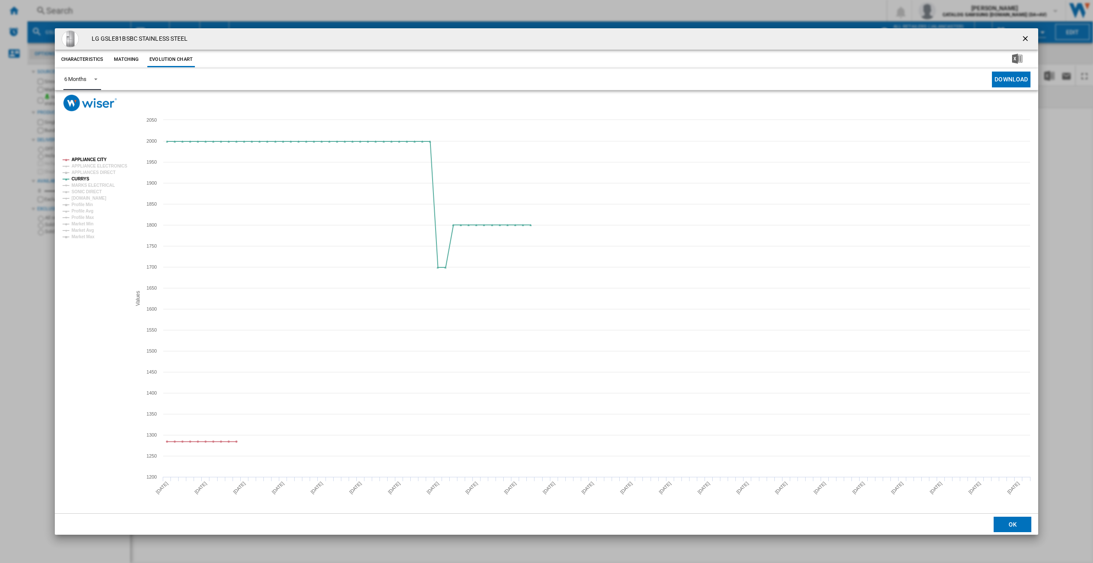
click at [79, 155] on rect "Product popup" at bounding box center [93, 198] width 69 height 88
click at [81, 157] on tspan "APPLIANCE CITY" at bounding box center [89, 159] width 35 height 5
click at [1027, 40] on ng-md-icon "getI18NText('BUTTONS.CLOSE_DIALOG')" at bounding box center [1026, 39] width 10 height 10
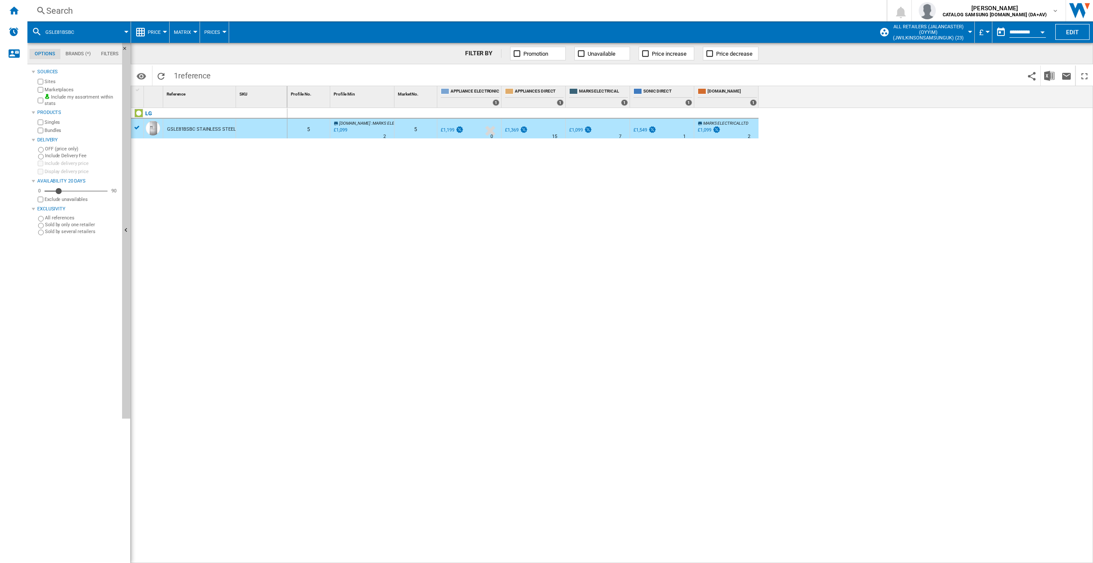
click at [121, 6] on div "Search" at bounding box center [455, 11] width 818 height 12
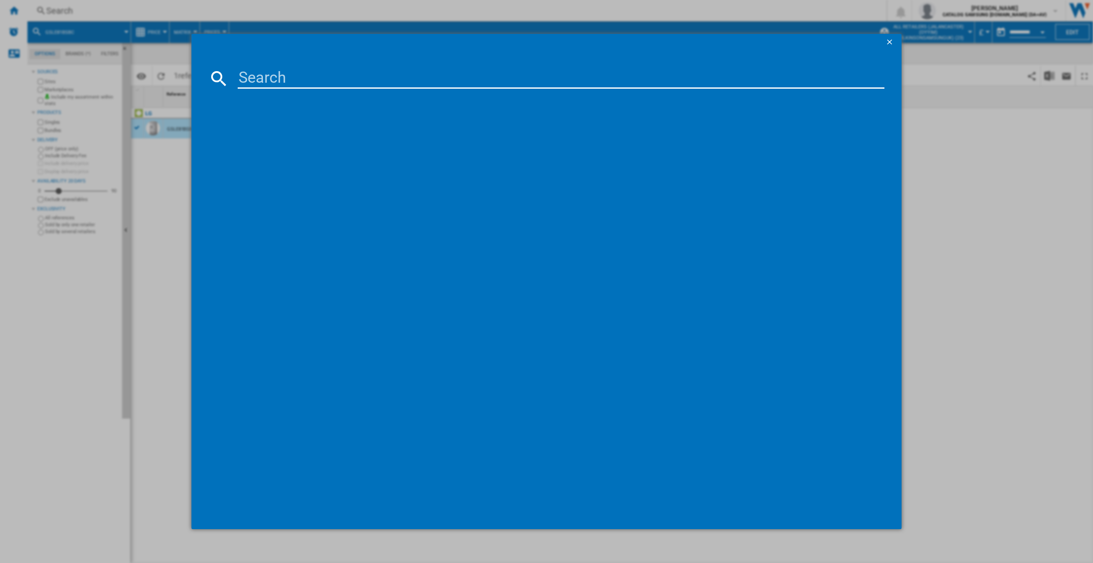
click at [269, 81] on input at bounding box center [561, 78] width 647 height 21
type input "KGN27NWEAG"
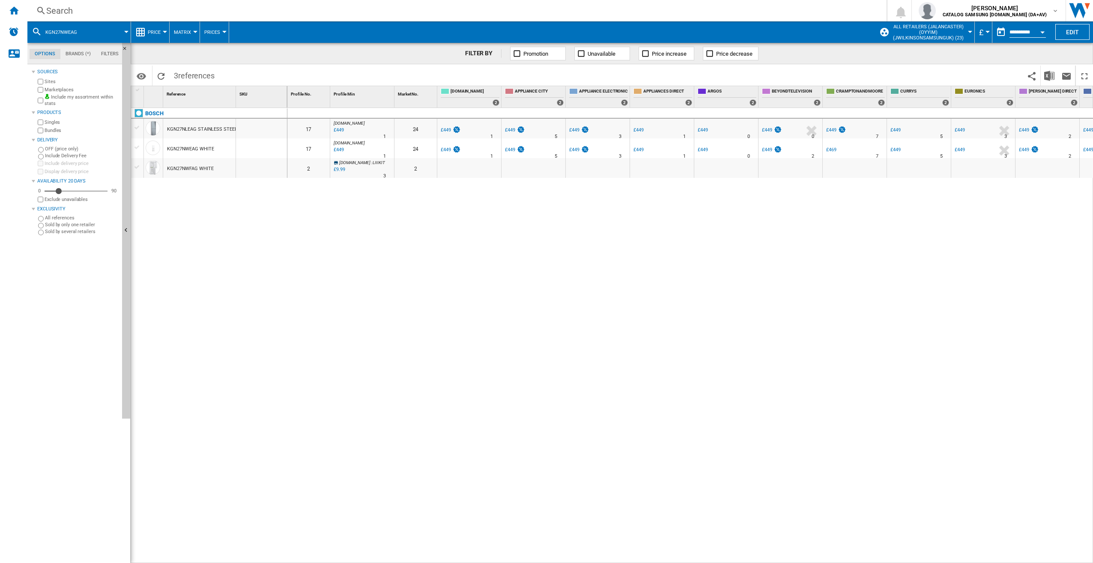
click at [245, 132] on div at bounding box center [261, 129] width 51 height 20
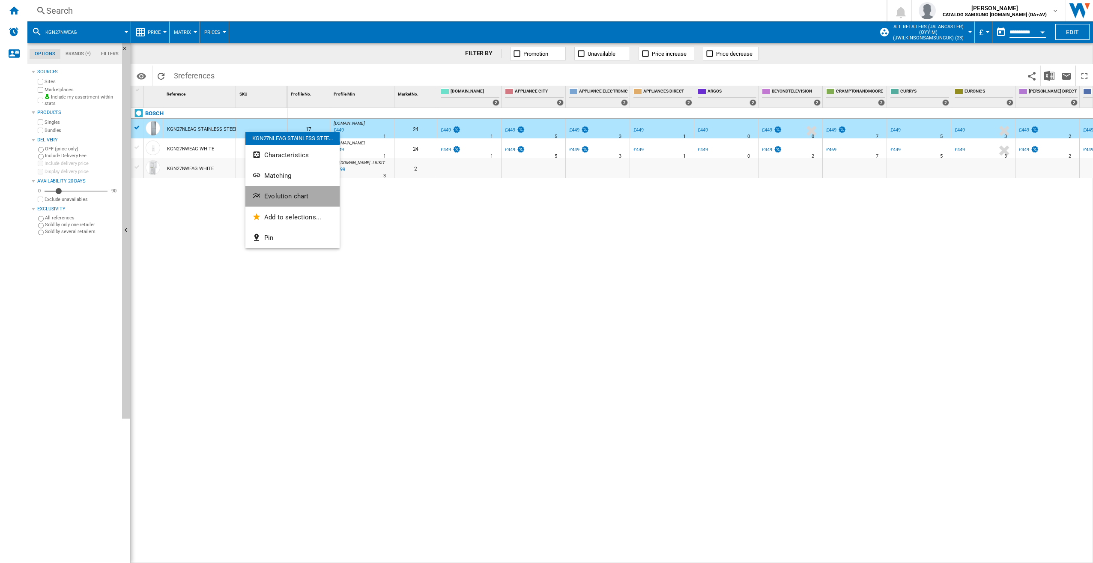
click at [288, 200] on button "Evolution chart" at bounding box center [292, 196] width 94 height 21
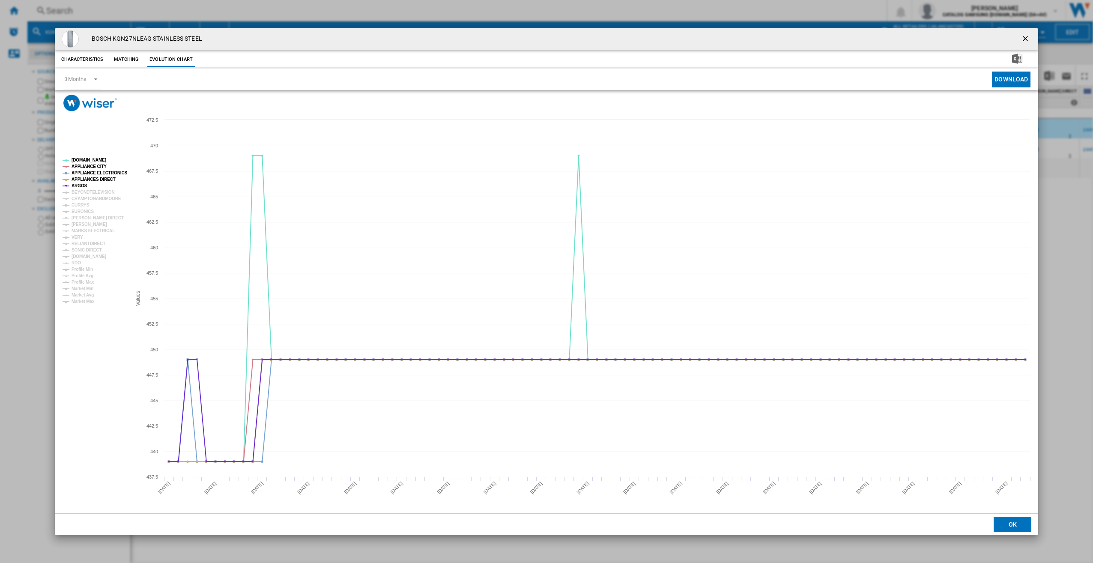
click at [72, 206] on tspan "CURRYS" at bounding box center [81, 205] width 18 height 5
click at [81, 184] on tspan "ARGOS" at bounding box center [80, 185] width 16 height 5
click at [82, 179] on tspan "APPLIANCES DIRECT" at bounding box center [94, 179] width 44 height 5
click at [83, 171] on tspan "APPLIANCE ELECTRONICS" at bounding box center [100, 173] width 56 height 5
click at [83, 165] on tspan "APPLIANCE CITY" at bounding box center [89, 166] width 35 height 5
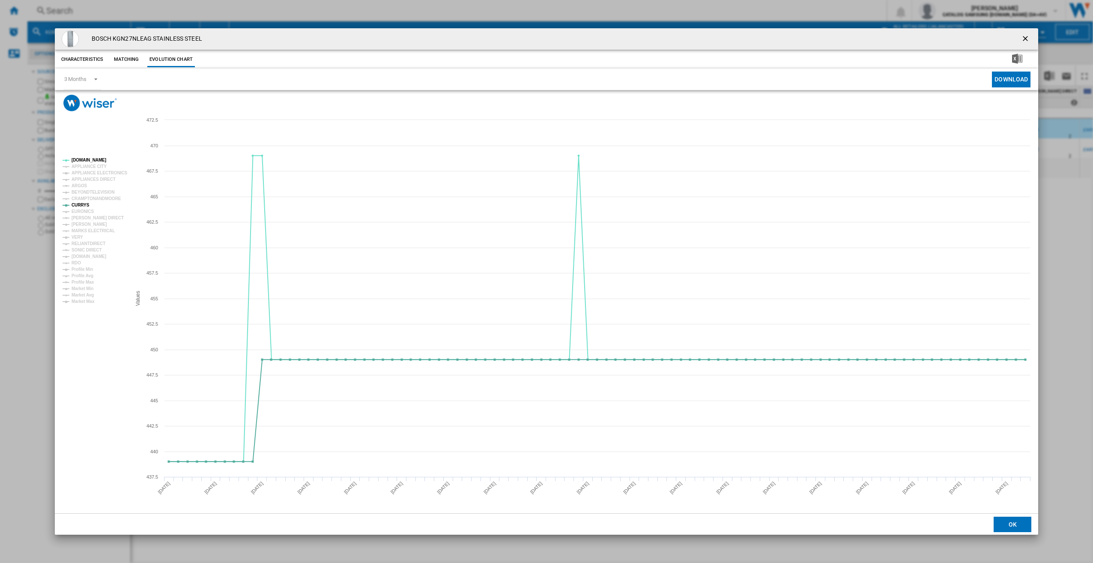
click at [80, 156] on rect "Product popup" at bounding box center [93, 230] width 69 height 153
click at [79, 160] on tspan "[DOMAIN_NAME]" at bounding box center [89, 160] width 35 height 5
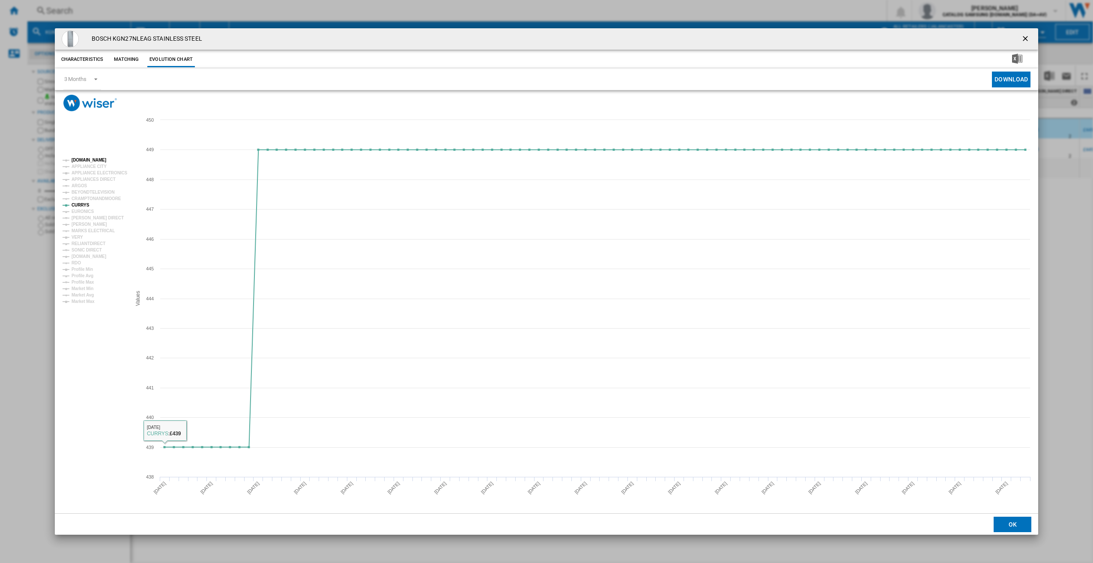
click at [88, 158] on tspan "[DOMAIN_NAME]" at bounding box center [89, 160] width 35 height 5
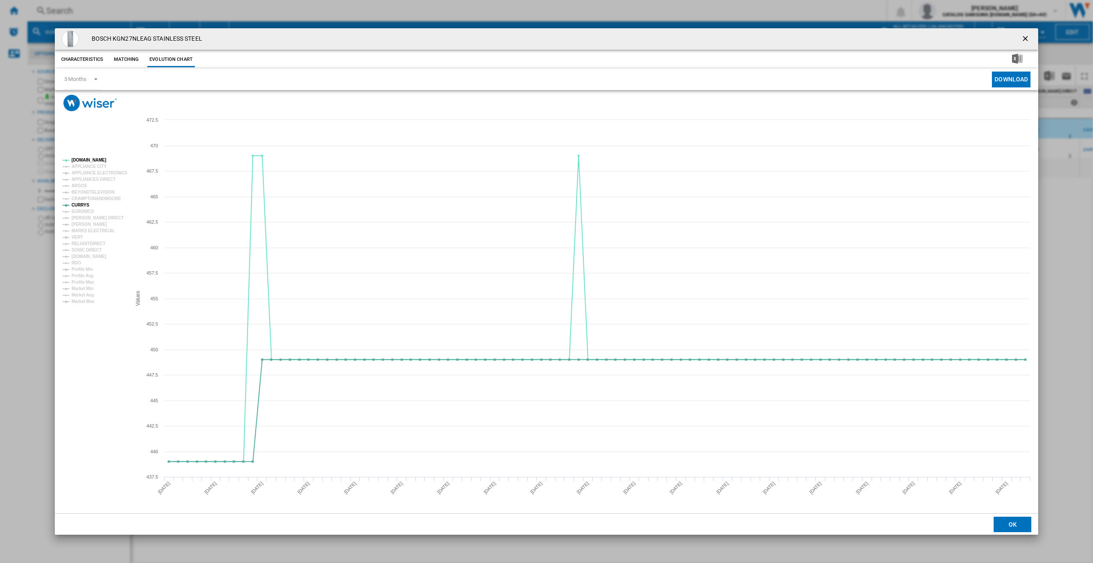
click at [1033, 34] on button "Product popup" at bounding box center [1026, 38] width 17 height 17
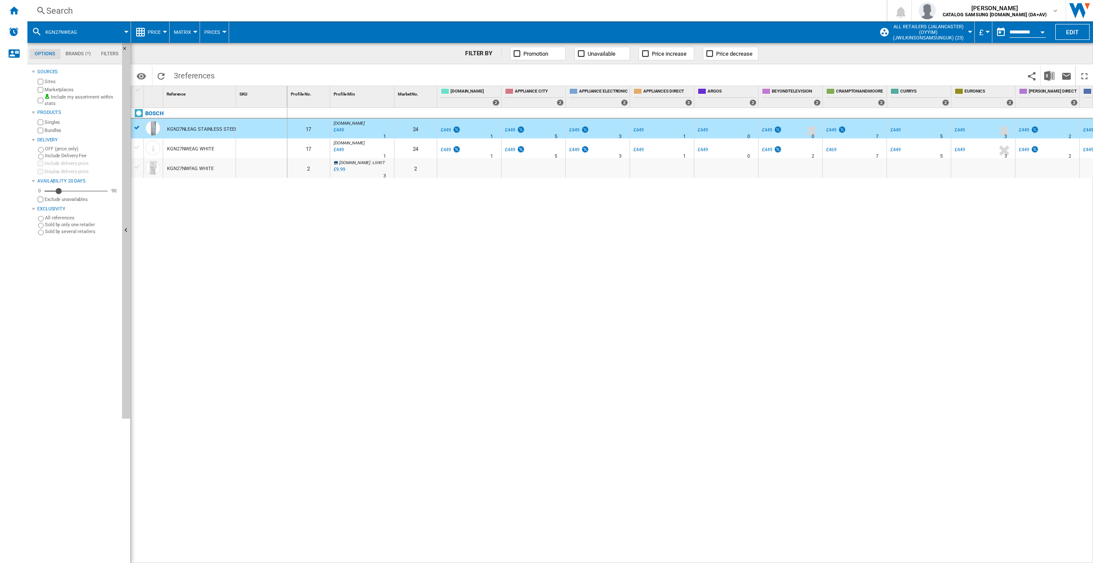
click at [192, 150] on div "KGN27NWEAG WHITE" at bounding box center [190, 149] width 47 height 20
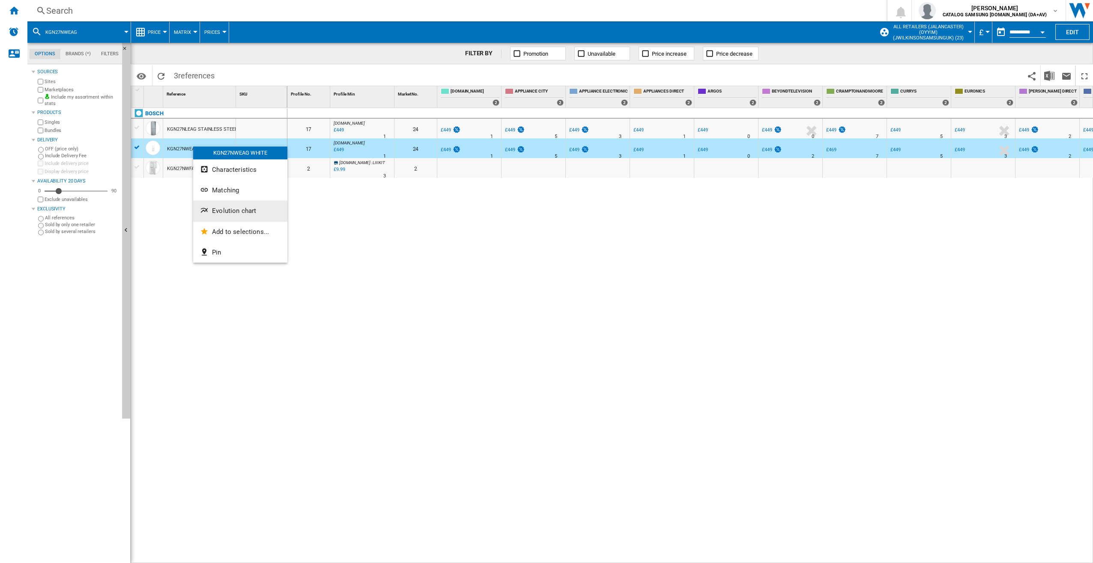
click at [241, 210] on span "Evolution chart" at bounding box center [234, 211] width 44 height 8
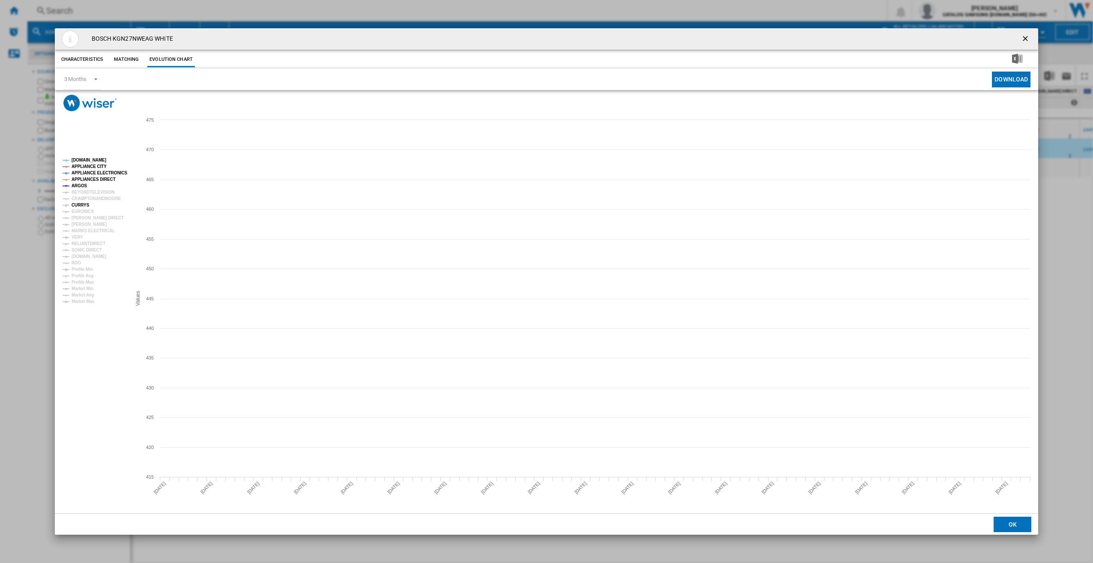
click at [79, 207] on tspan "CURRYS" at bounding box center [81, 205] width 18 height 5
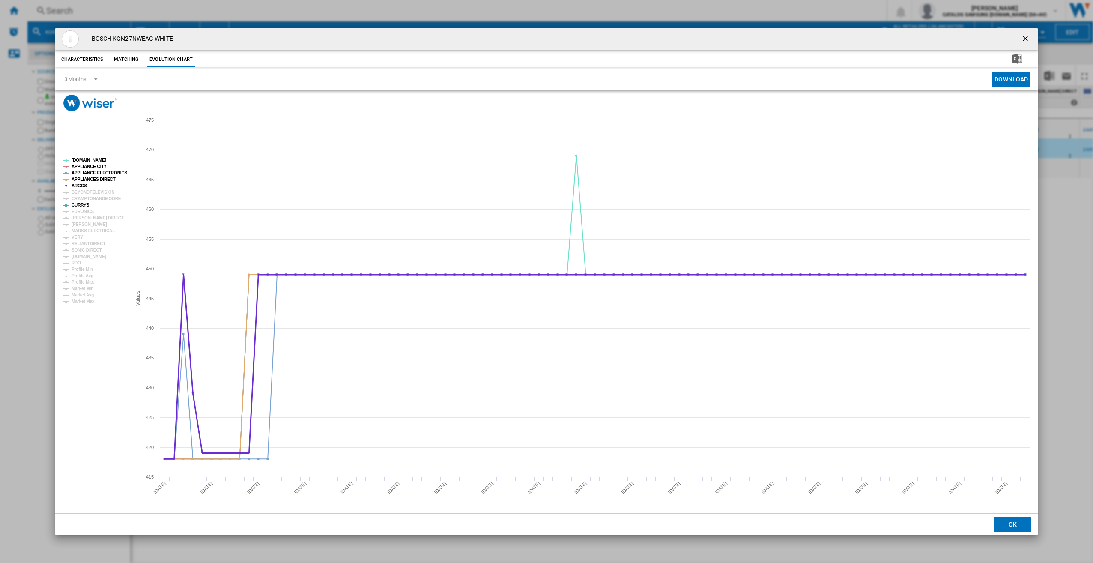
click at [79, 183] on tspan "ARGOS" at bounding box center [80, 185] width 16 height 5
click at [81, 177] on tspan "APPLIANCES DIRECT" at bounding box center [94, 179] width 44 height 5
click at [81, 172] on tspan "APPLIANCE ELECTRONICS" at bounding box center [100, 173] width 56 height 5
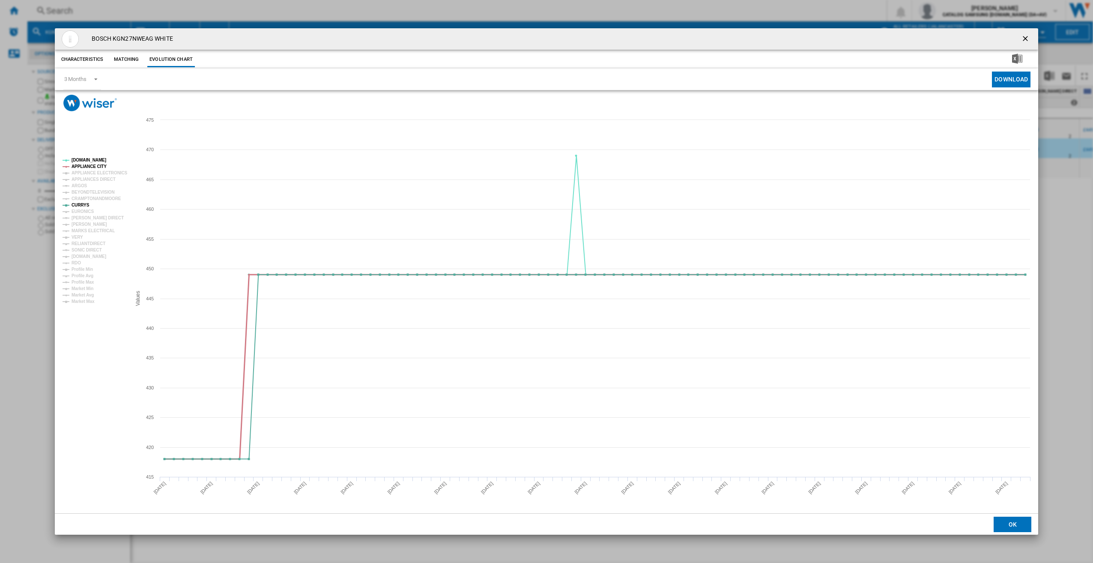
click at [81, 166] on tspan "APPLIANCE CITY" at bounding box center [89, 166] width 35 height 5
click at [81, 159] on tspan "[DOMAIN_NAME]" at bounding box center [89, 160] width 35 height 5
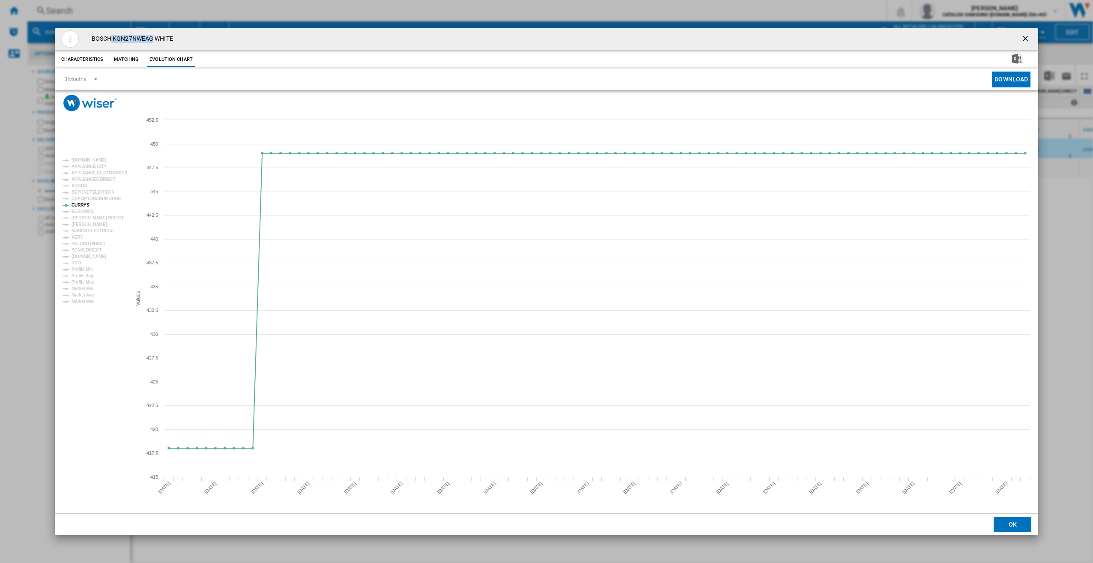
drag, startPoint x: 112, startPoint y: 36, endPoint x: 154, endPoint y: 39, distance: 42.2
click at [154, 39] on h4 "BOSCH KGN27NWEAG WHITE" at bounding box center [130, 39] width 86 height 9
copy h4 "KGN27NWEAG"
click at [1029, 38] on ng-md-icon "getI18NText('BUTTONS.CLOSE_DIALOG')" at bounding box center [1026, 39] width 10 height 10
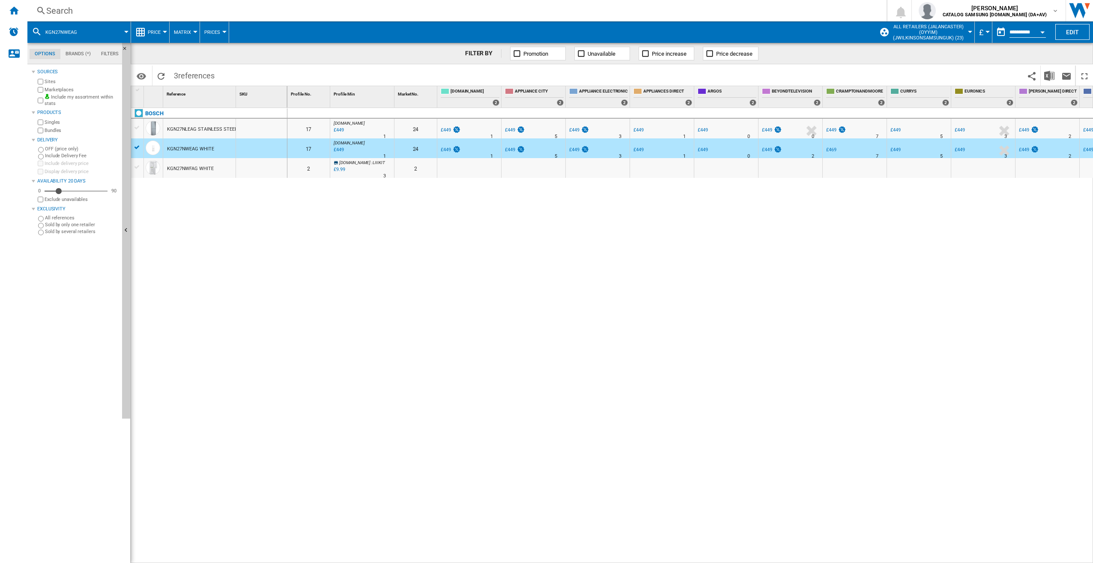
click at [226, 12] on div "Search" at bounding box center [455, 11] width 818 height 12
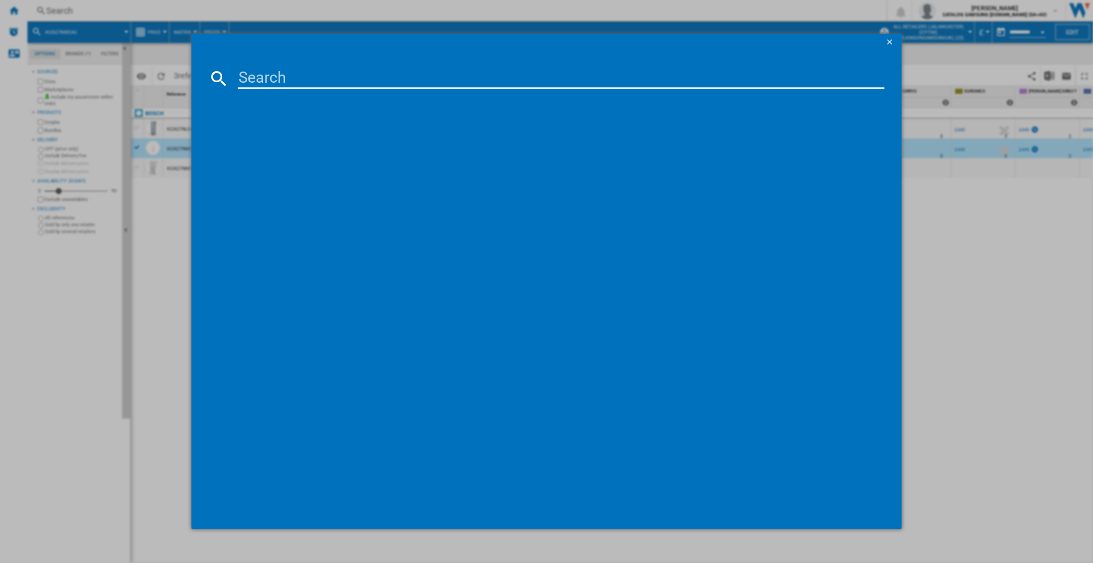
click at [287, 78] on input at bounding box center [561, 78] width 647 height 21
type input "GBM21HSADH"
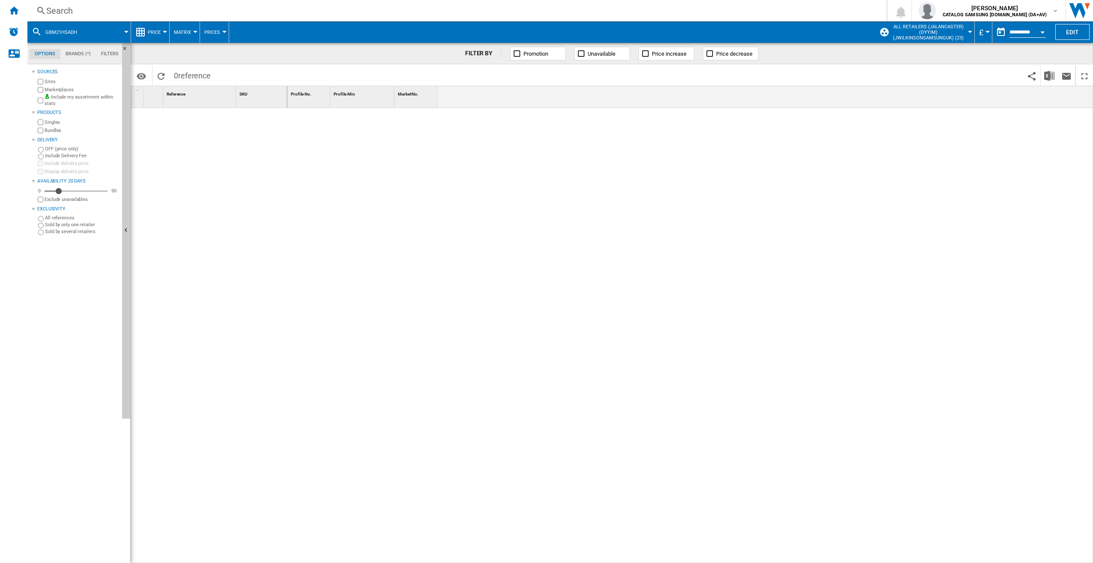
click at [72, 14] on div "Search" at bounding box center [455, 11] width 818 height 12
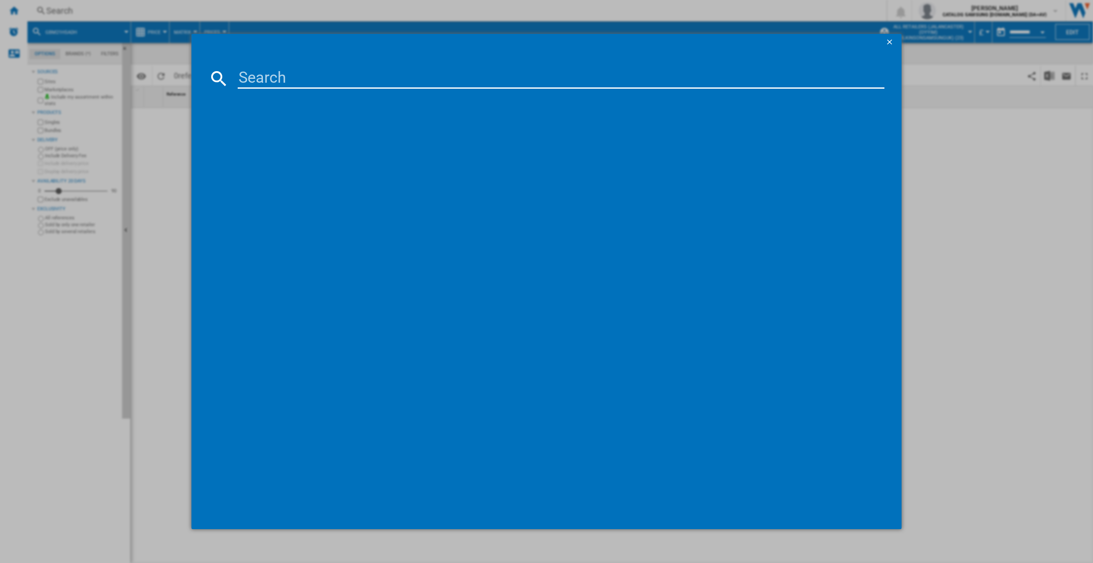
paste input "GBM21HSADH"
type input "GBM21HSADH"
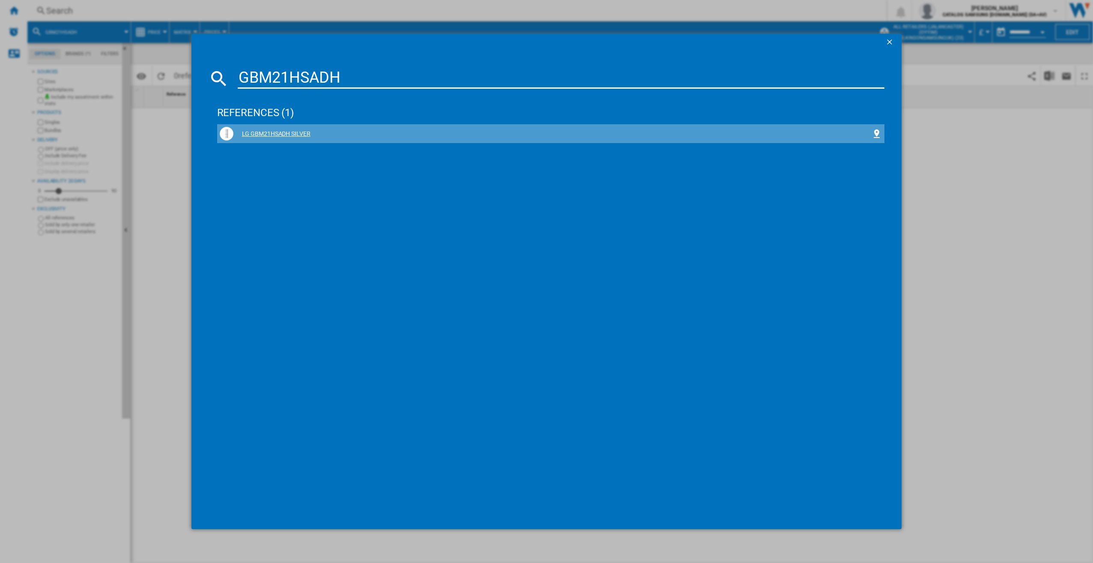
click at [277, 132] on div "LG GBM21HSADH SILVER" at bounding box center [552, 134] width 639 height 9
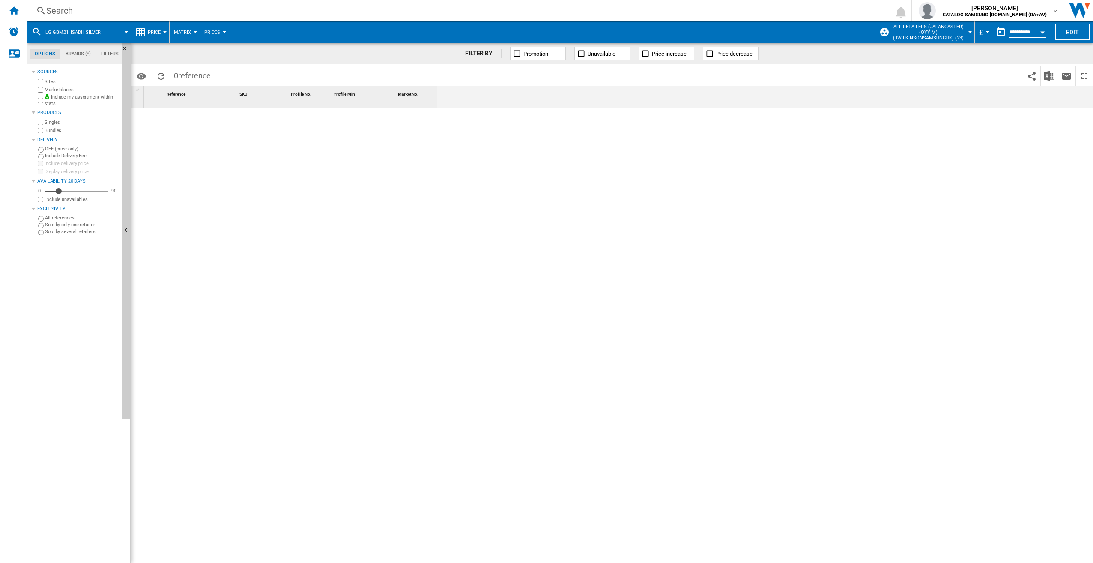
click at [108, 6] on div "Search" at bounding box center [455, 11] width 818 height 12
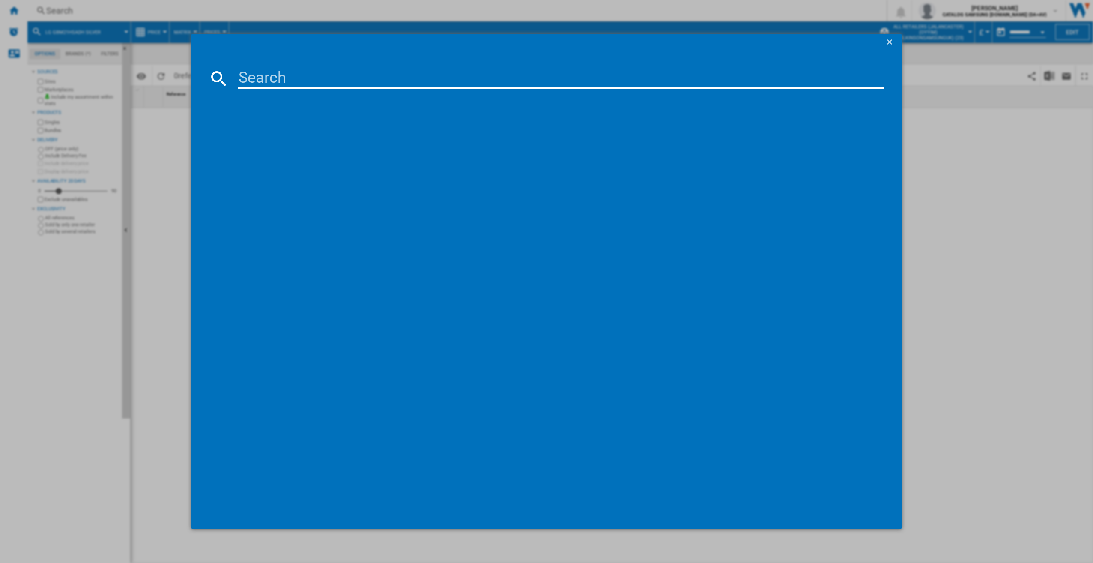
click at [257, 75] on input at bounding box center [561, 78] width 647 height 21
type input "KGN392LAF"
click at [317, 151] on div "BOSCH SERIE4 KGN392LAF STAINLESS STEEL" at bounding box center [552, 153] width 639 height 9
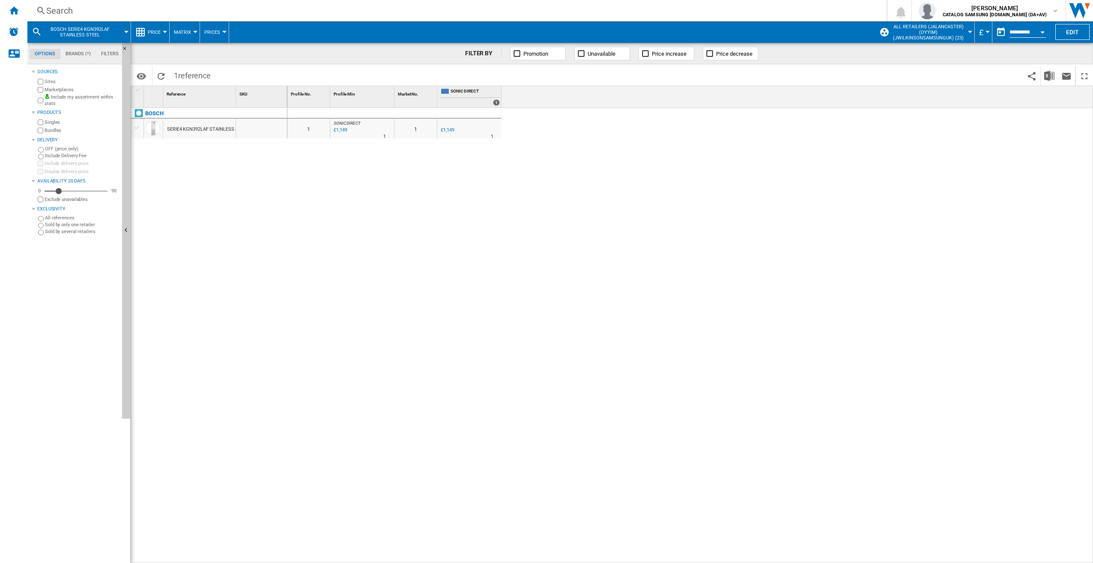
click at [80, 9] on div "Search" at bounding box center [455, 11] width 818 height 12
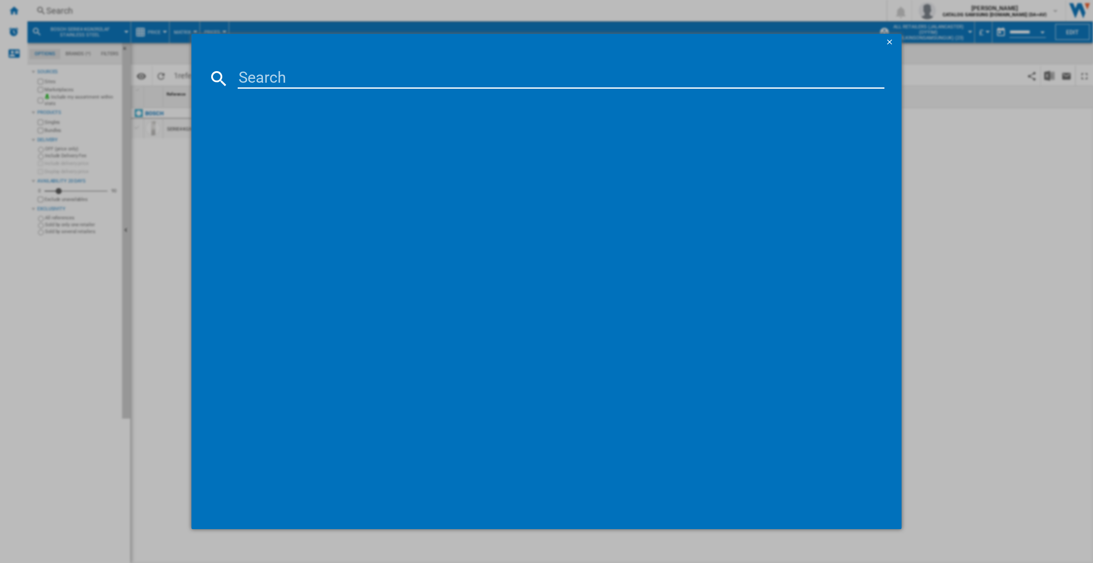
click at [249, 75] on input at bounding box center [561, 78] width 647 height 21
paste input "GBB92MCB2P"
click at [243, 75] on input "GBB92MCB2P" at bounding box center [561, 78] width 647 height 21
type input "GBB92MCB2P"
click at [270, 133] on div "LG GBB92MCB2P MATTE BLACK" at bounding box center [552, 134] width 639 height 9
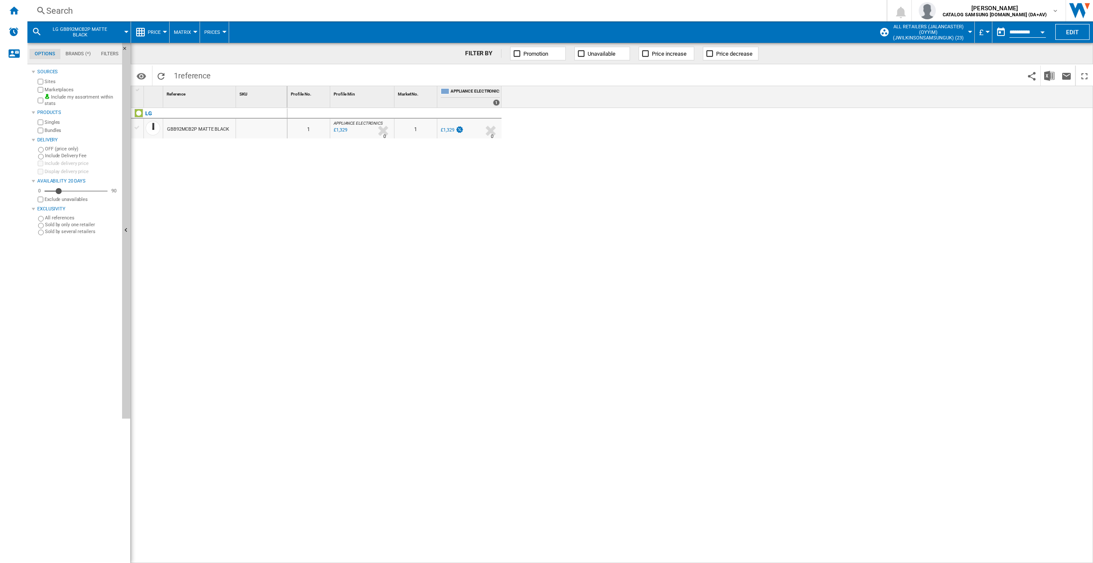
click at [114, 12] on div "Search" at bounding box center [455, 11] width 818 height 12
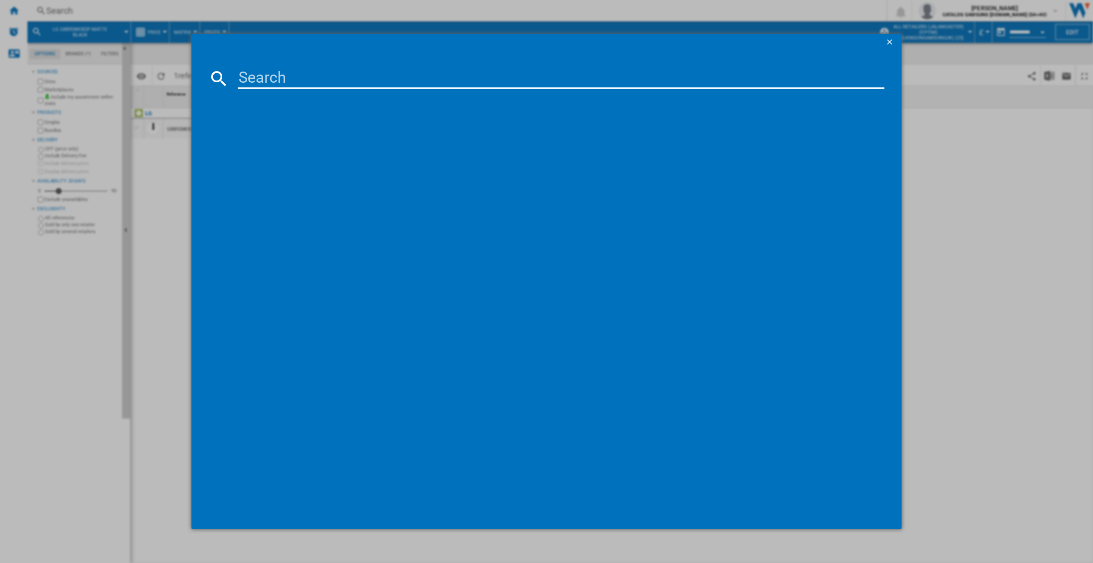
drag, startPoint x: 263, startPoint y: 78, endPoint x: 263, endPoint y: 82, distance: 4.3
click at [263, 81] on input at bounding box center [561, 78] width 647 height 21
type input "RF815N4SESE"
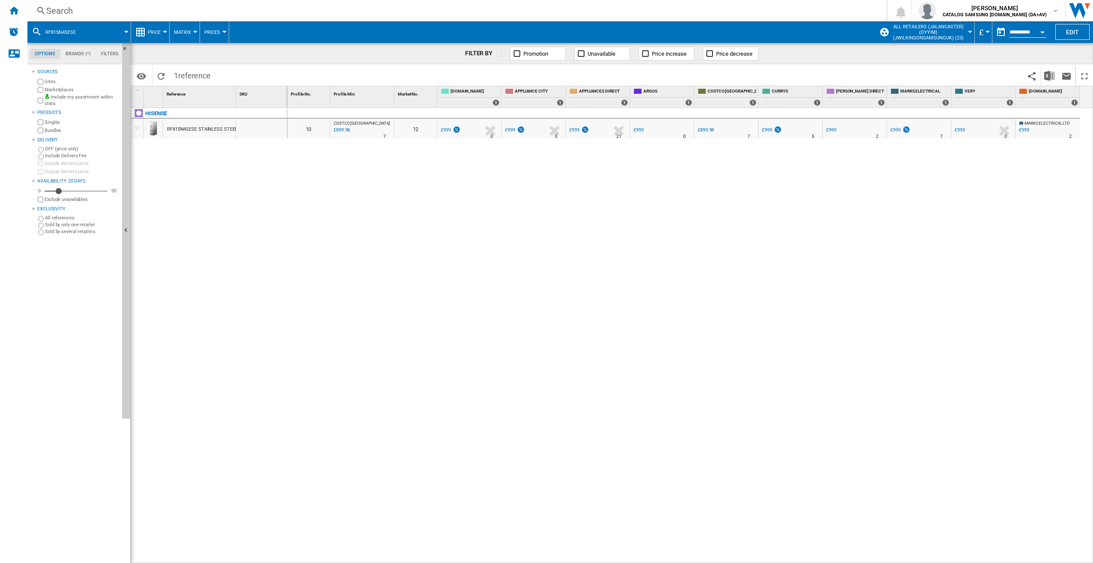
click at [198, 131] on div "RF815N4SESE STAINLESS STEEL" at bounding box center [202, 130] width 70 height 20
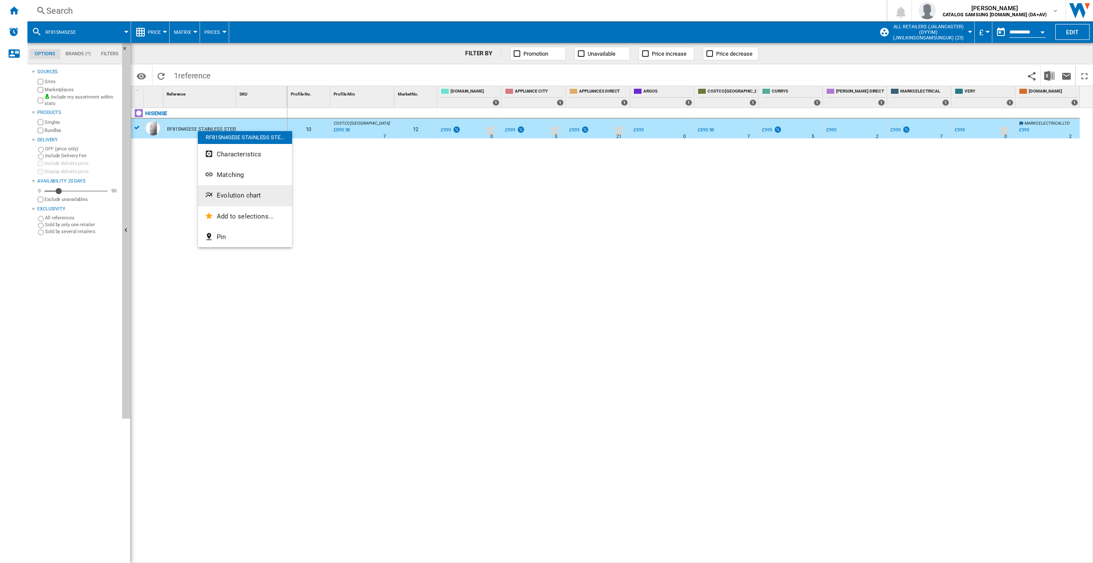
click at [236, 195] on span "Evolution chart" at bounding box center [239, 196] width 44 height 8
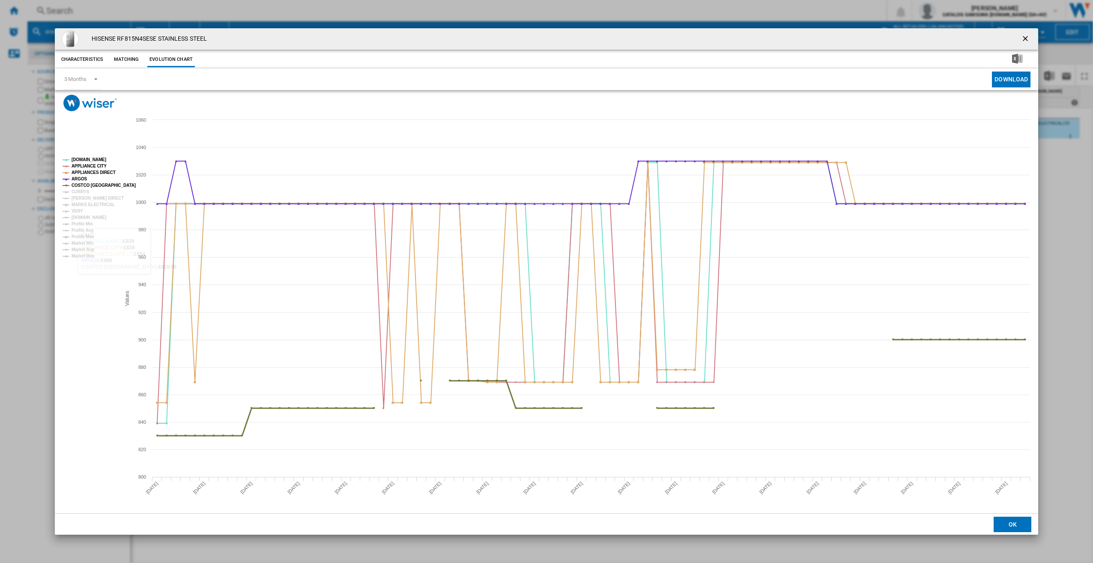
click at [77, 184] on tspan "COSTCO UK" at bounding box center [104, 185] width 64 height 5
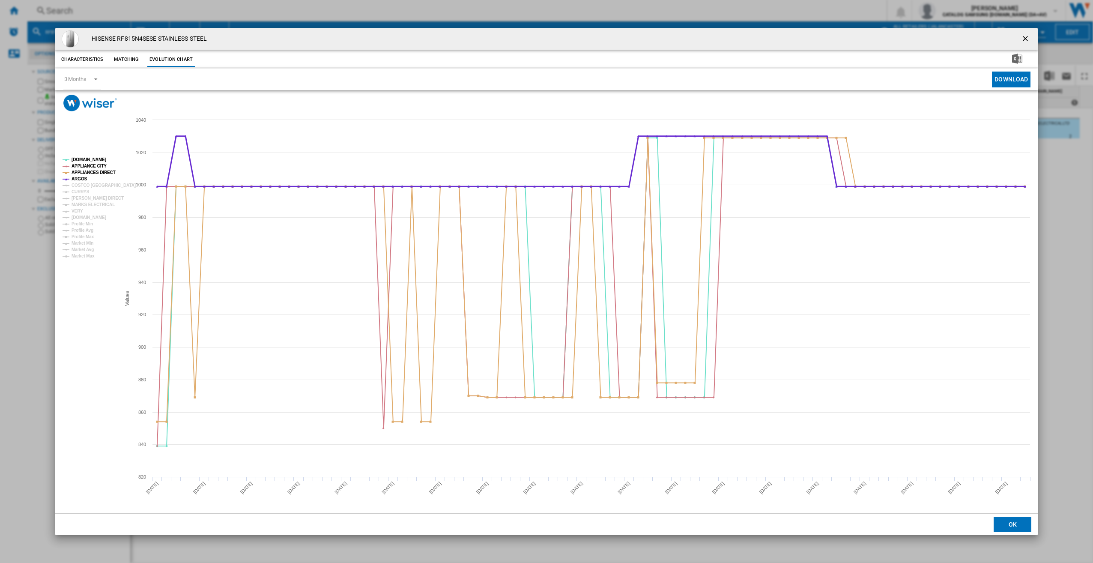
click at [77, 181] on tspan "ARGOS" at bounding box center [80, 179] width 16 height 5
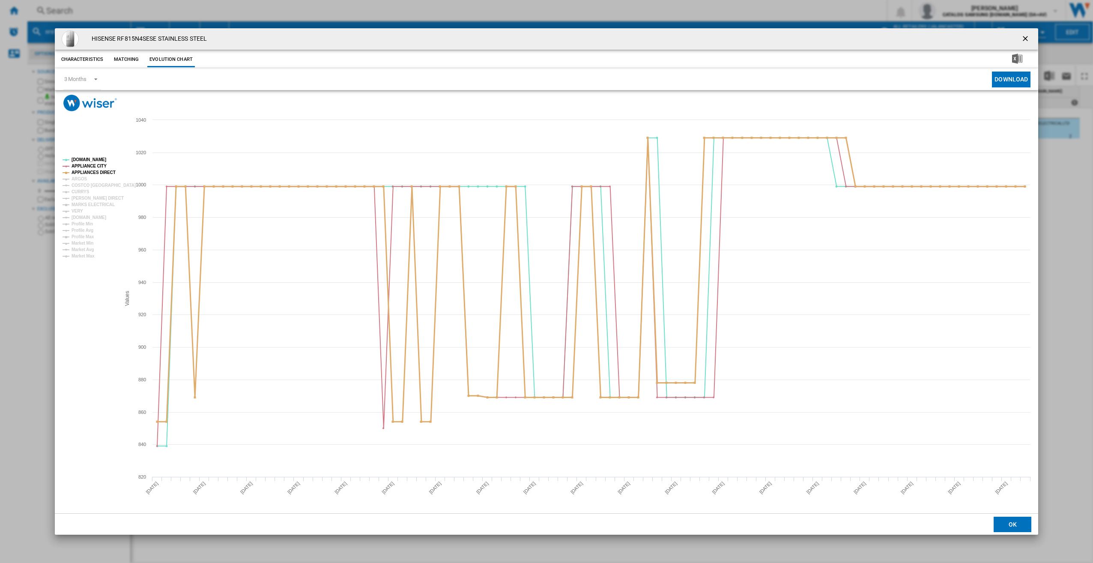
click at [81, 170] on tspan "APPLIANCES DIRECT" at bounding box center [94, 172] width 44 height 5
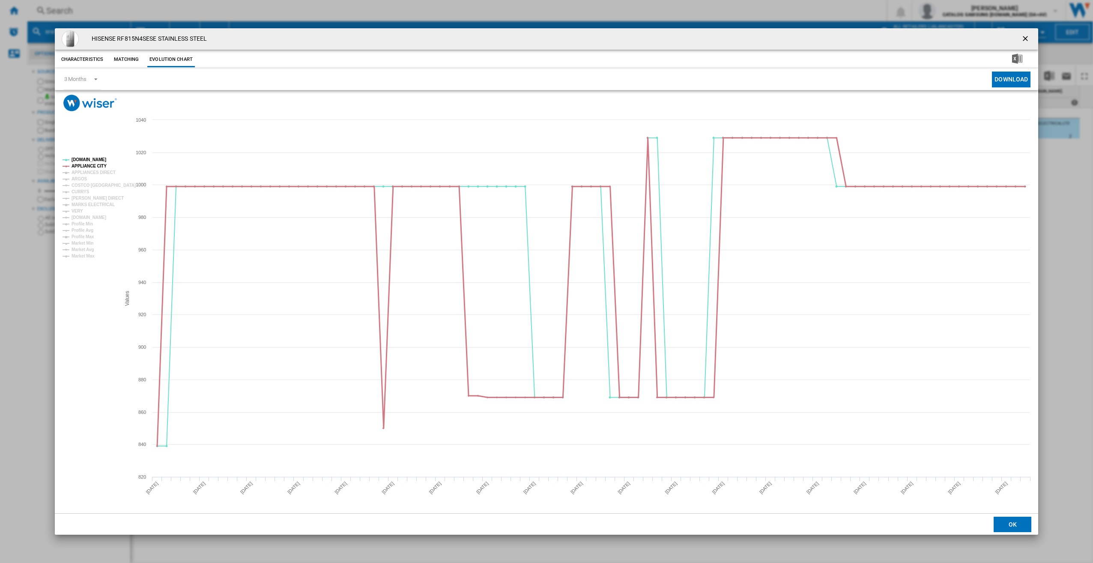
click at [81, 164] on tspan "APPLIANCE CITY" at bounding box center [89, 166] width 35 height 5
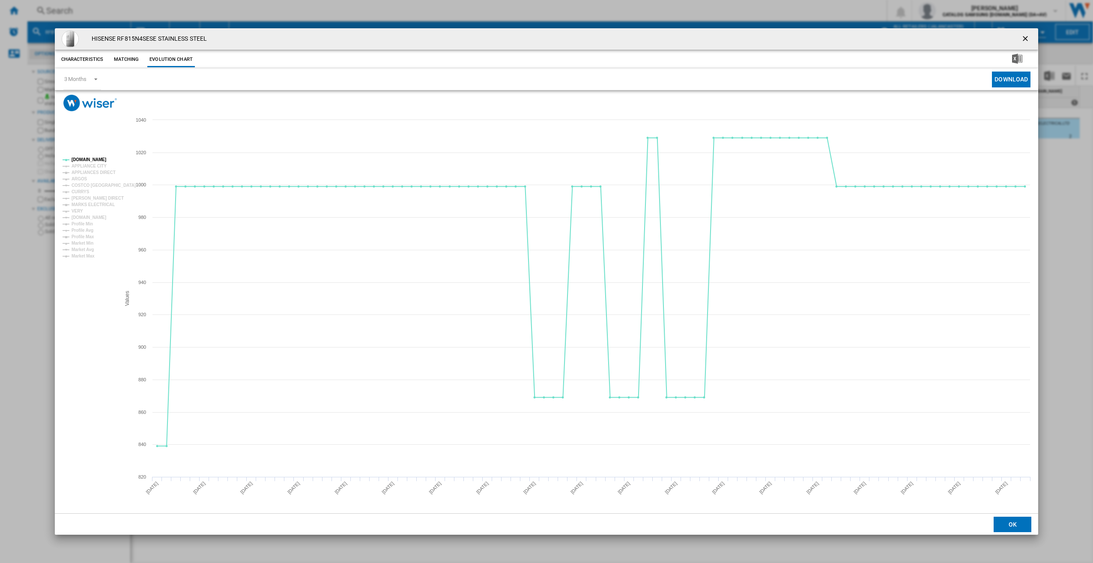
click at [78, 154] on rect "Product popup" at bounding box center [88, 208] width 58 height 108
click at [79, 161] on tspan "[DOMAIN_NAME]" at bounding box center [89, 159] width 35 height 5
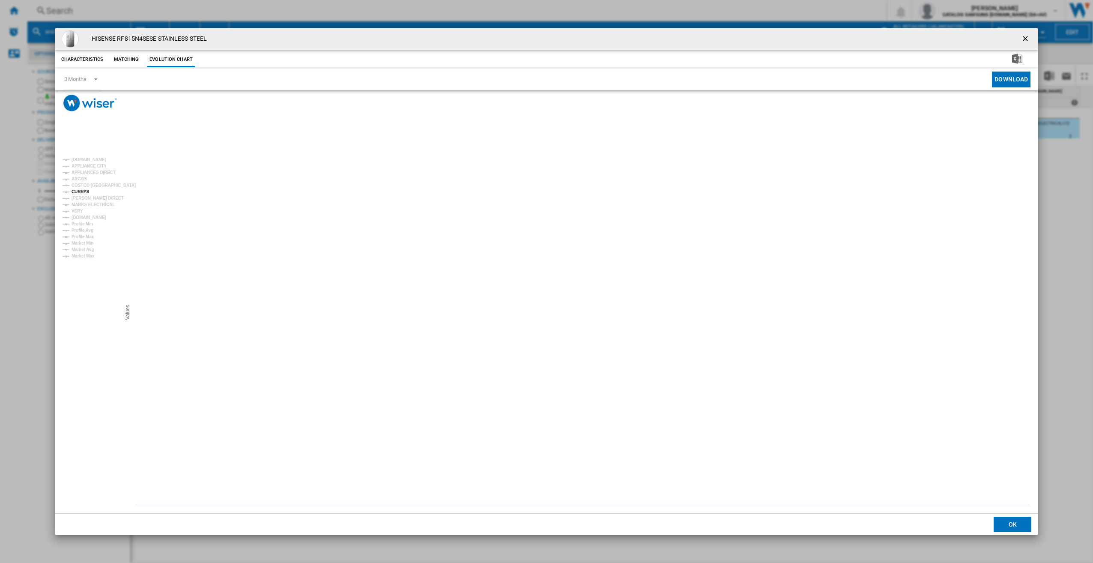
click at [79, 192] on tspan "CURRYS" at bounding box center [81, 191] width 18 height 5
